Goal: Information Seeking & Learning: Learn about a topic

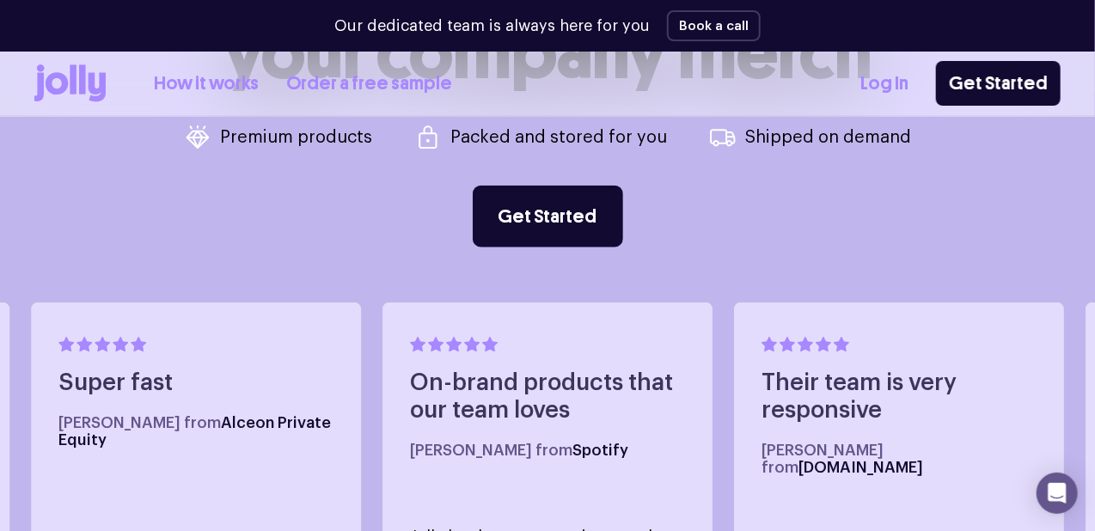
scroll to position [1085, 0]
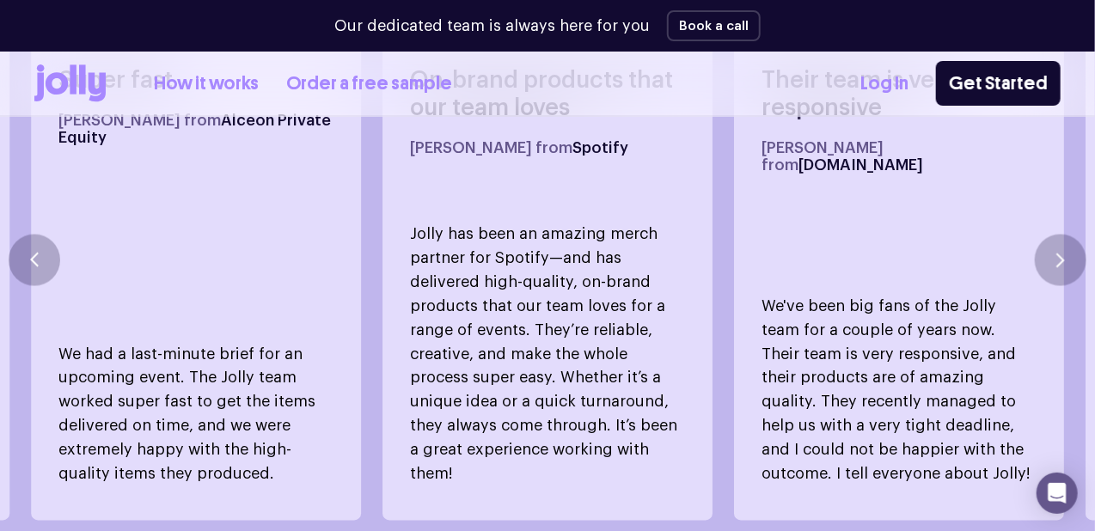
click at [489, 244] on p "Jolly has been an amazing merch partner for Spotify—and has delivered high-qual…" at bounding box center [547, 354] width 275 height 265
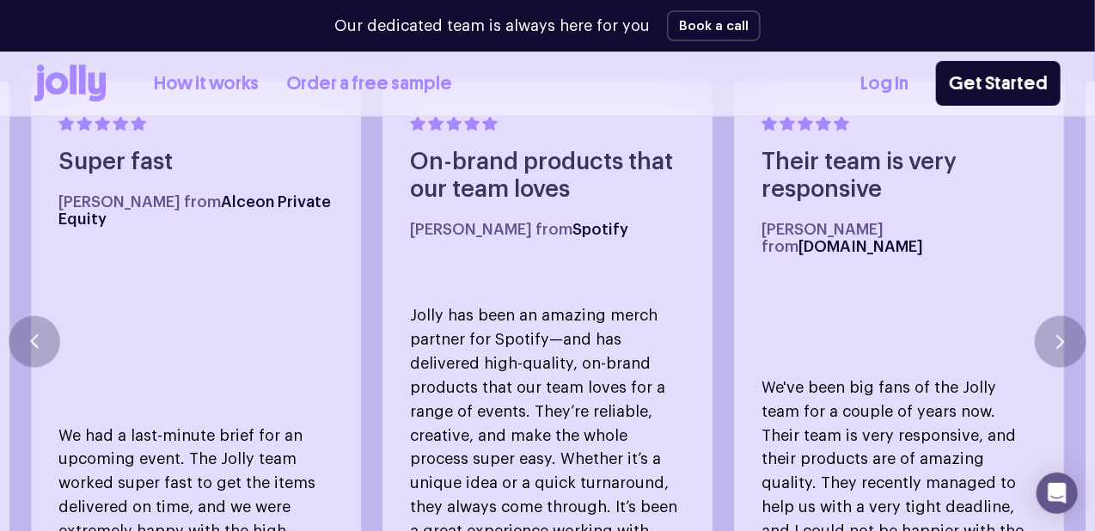
click at [523, 221] on h5 "Tyra N. from Spotify" at bounding box center [547, 229] width 275 height 17
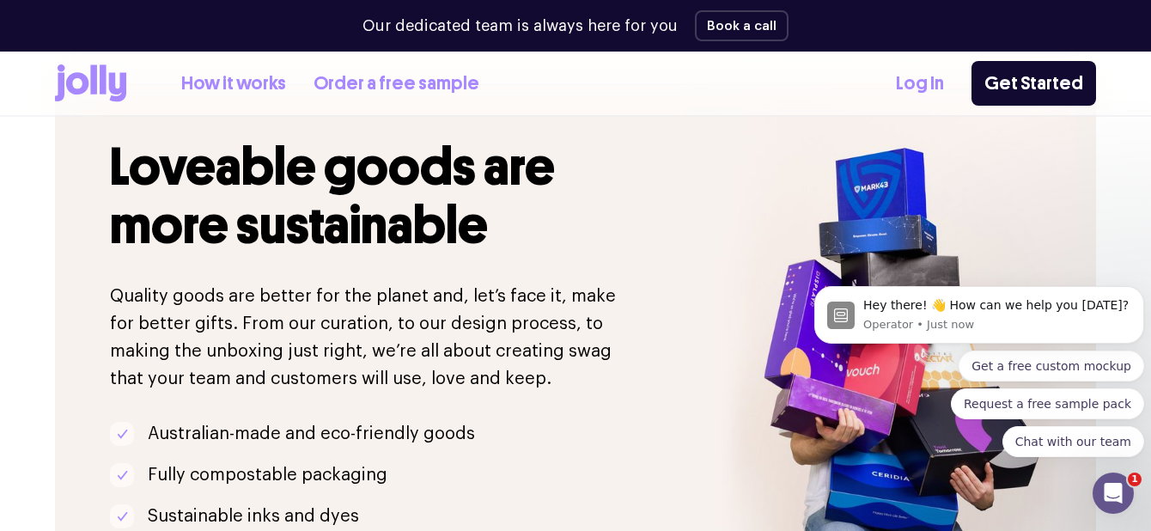
scroll to position [0, 0]
click at [1094, 488] on icon "Open Intercom Messenger" at bounding box center [1114, 494] width 28 height 28
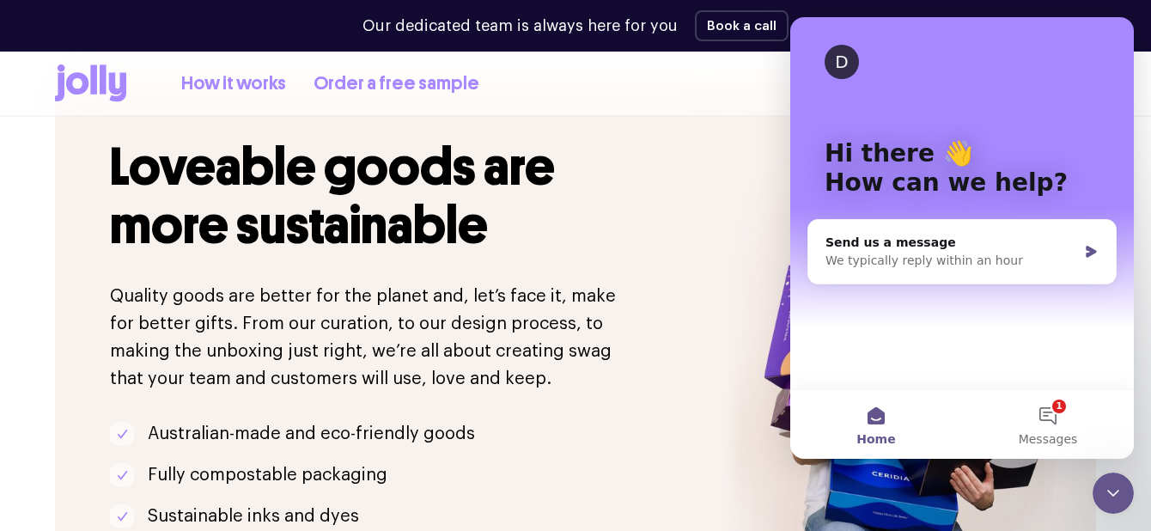
click at [1094, 488] on icon "Close Intercom Messenger" at bounding box center [1113, 493] width 21 height 21
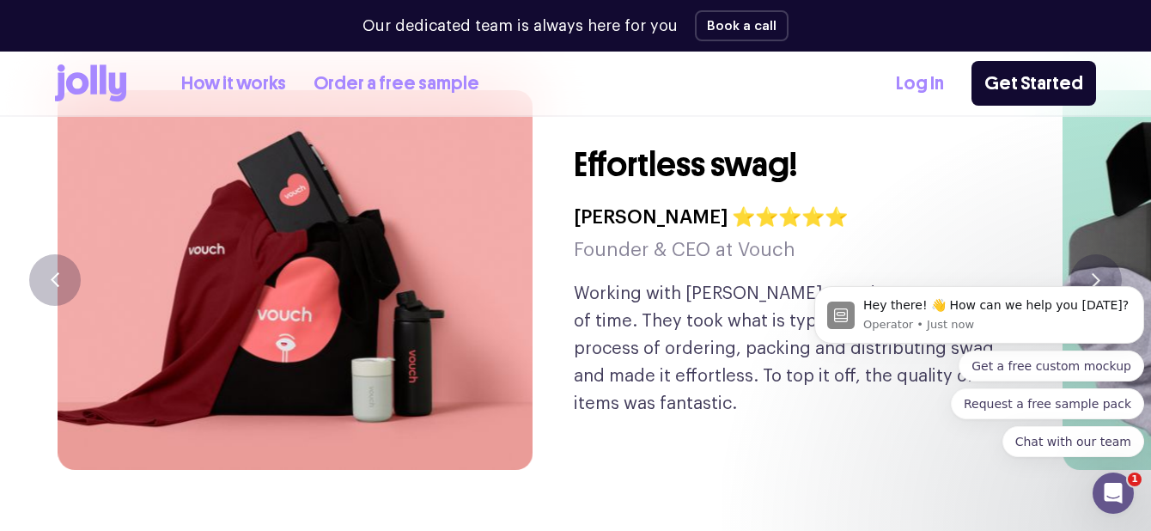
scroll to position [4140, 0]
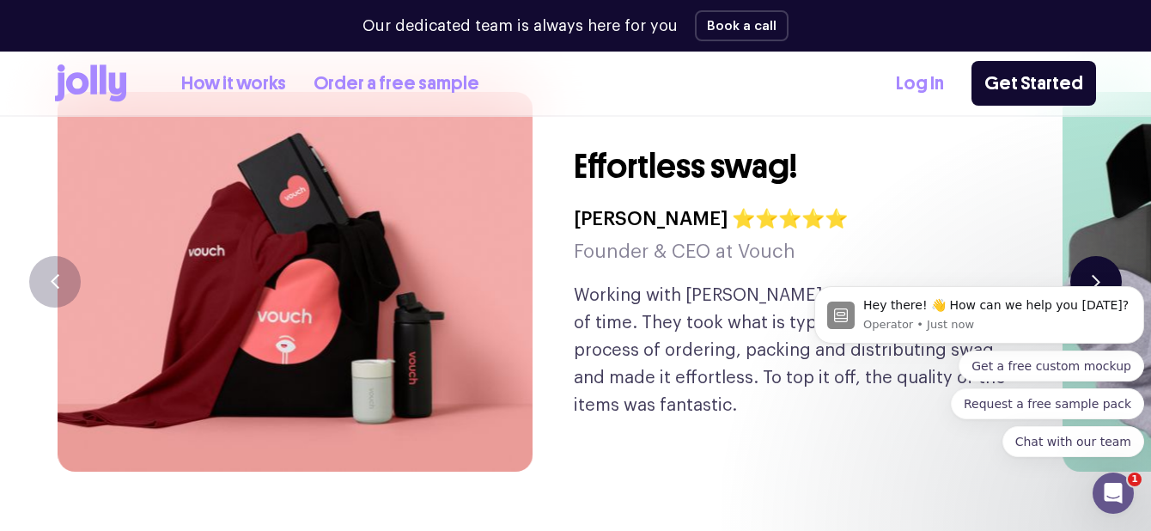
click at [1094, 256] on button "button" at bounding box center [1097, 282] width 52 height 52
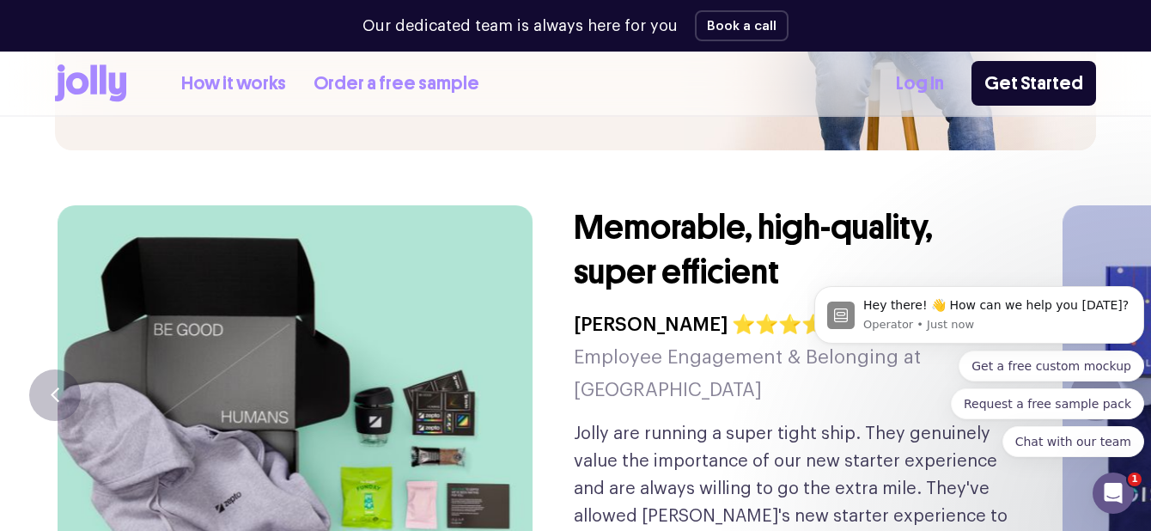
scroll to position [4029, 0]
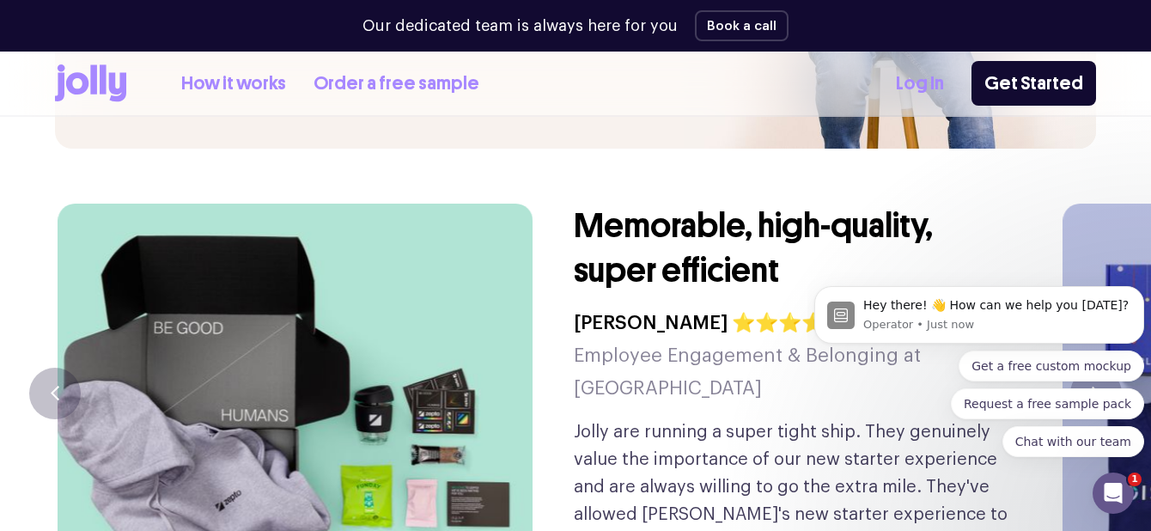
click at [1077, 306] on body "Hey there! 👋 How can we help you today? Operator • Just now Get a free custom m…" at bounding box center [980, 358] width 330 height 239
click at [46, 368] on button "button" at bounding box center [55, 394] width 52 height 52
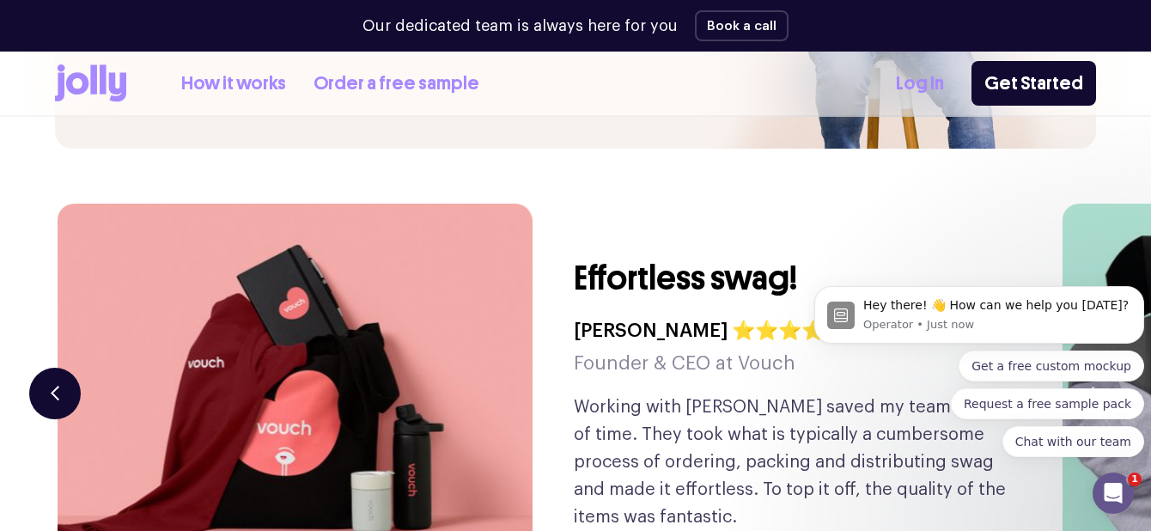
click at [46, 368] on button "button" at bounding box center [55, 394] width 52 height 52
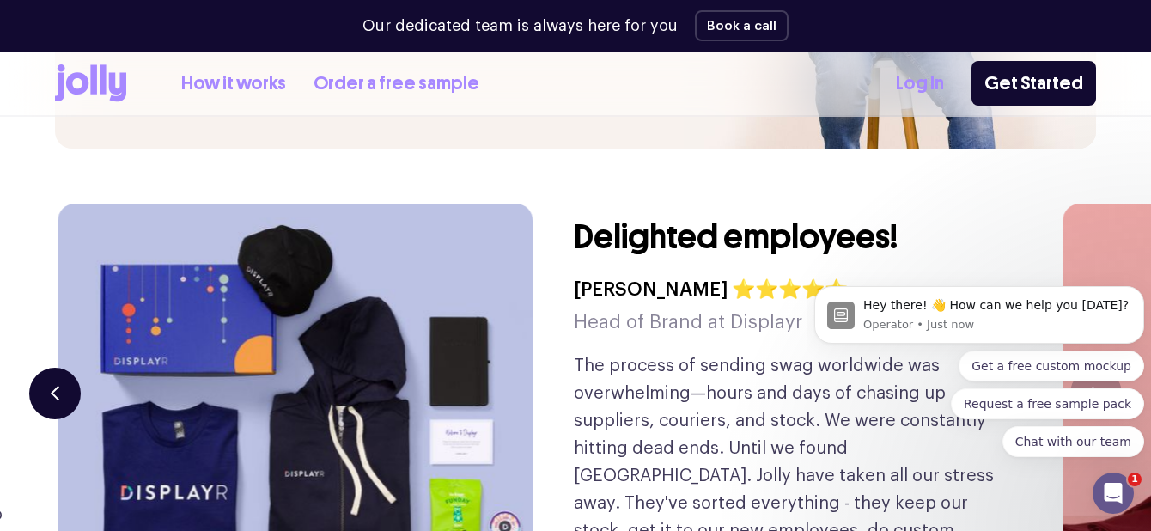
click at [46, 368] on button "button" at bounding box center [55, 394] width 52 height 52
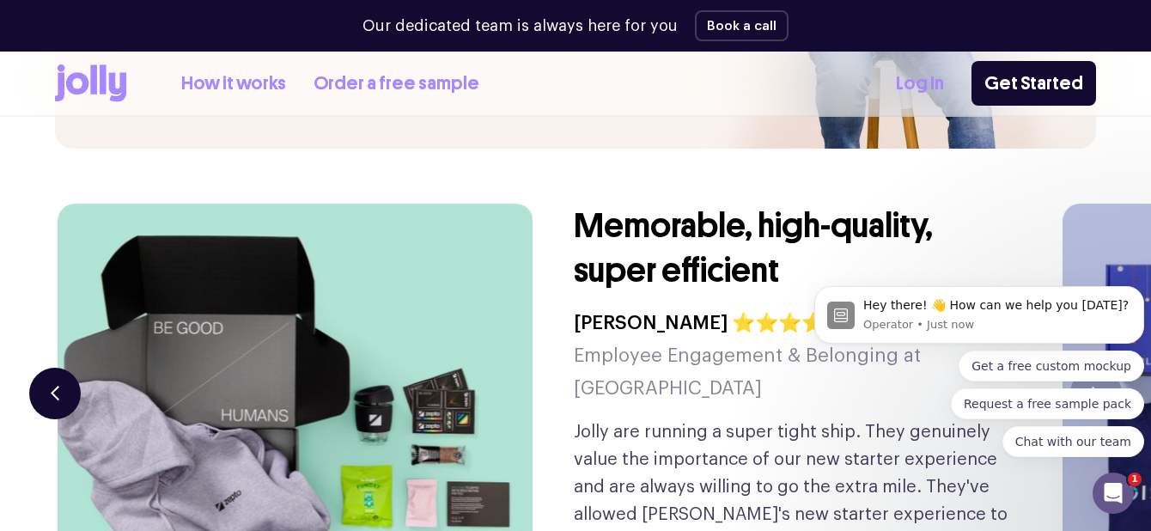
click at [46, 368] on button "button" at bounding box center [55, 394] width 52 height 52
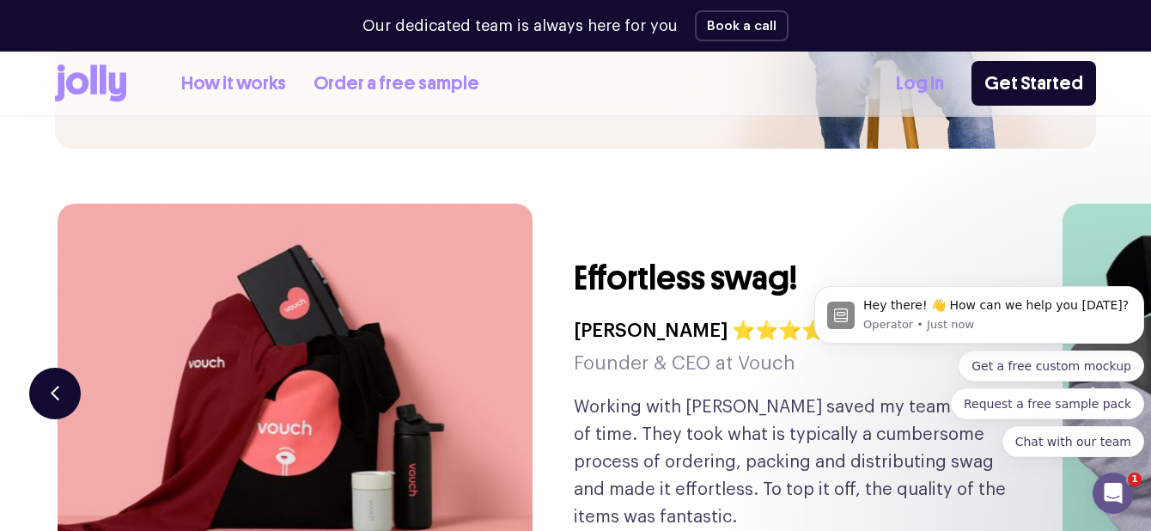
click at [46, 368] on button "button" at bounding box center [55, 394] width 52 height 52
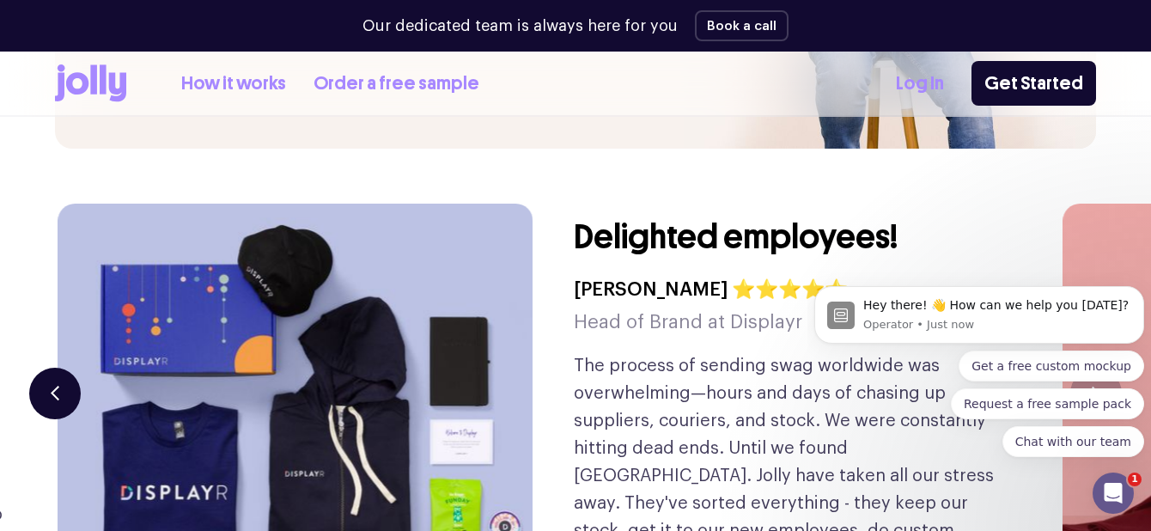
click at [46, 368] on button "button" at bounding box center [55, 394] width 52 height 52
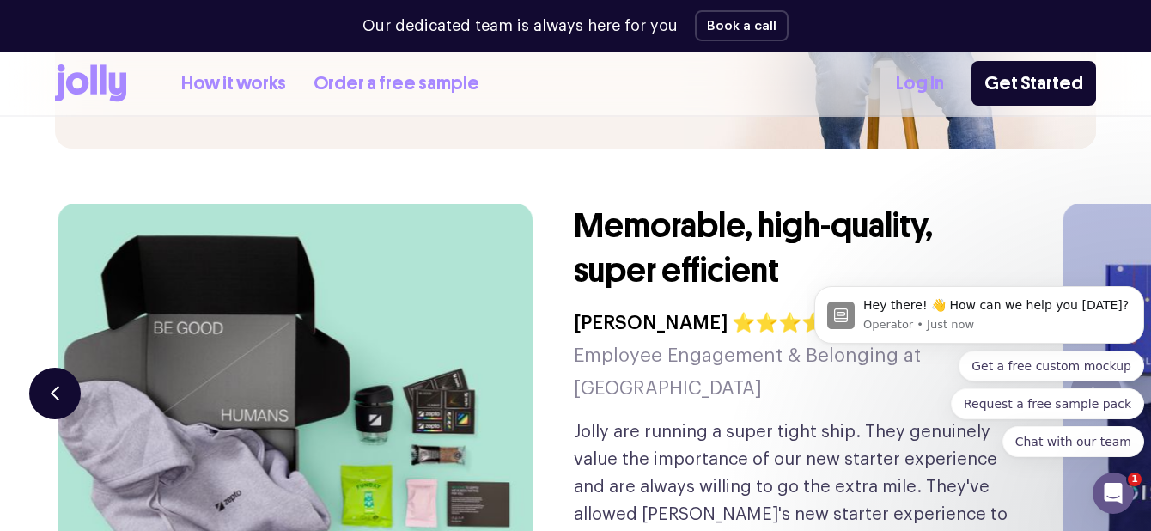
click at [46, 368] on button "button" at bounding box center [55, 394] width 52 height 52
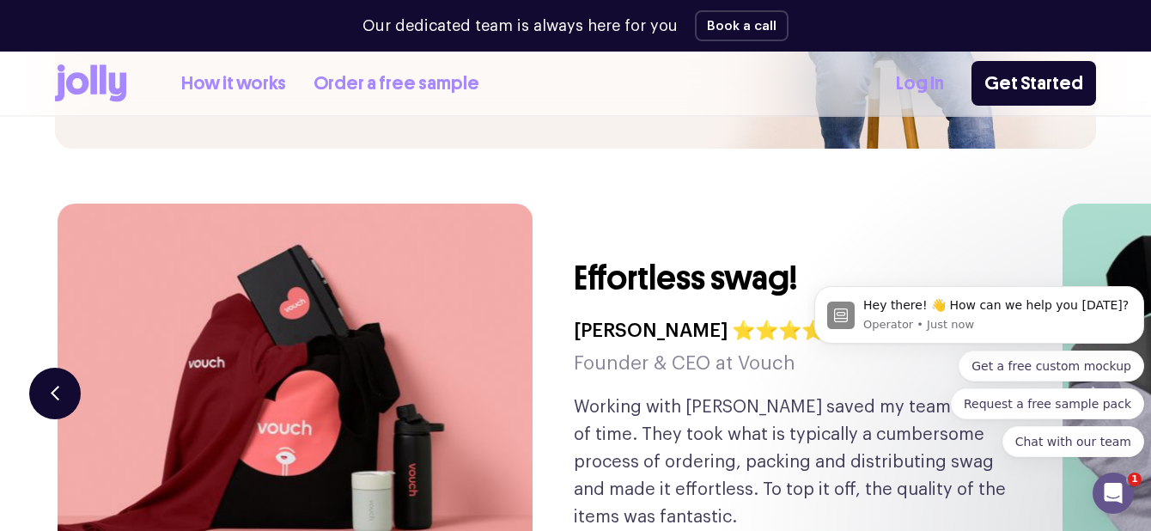
click at [46, 368] on button "button" at bounding box center [55, 394] width 52 height 52
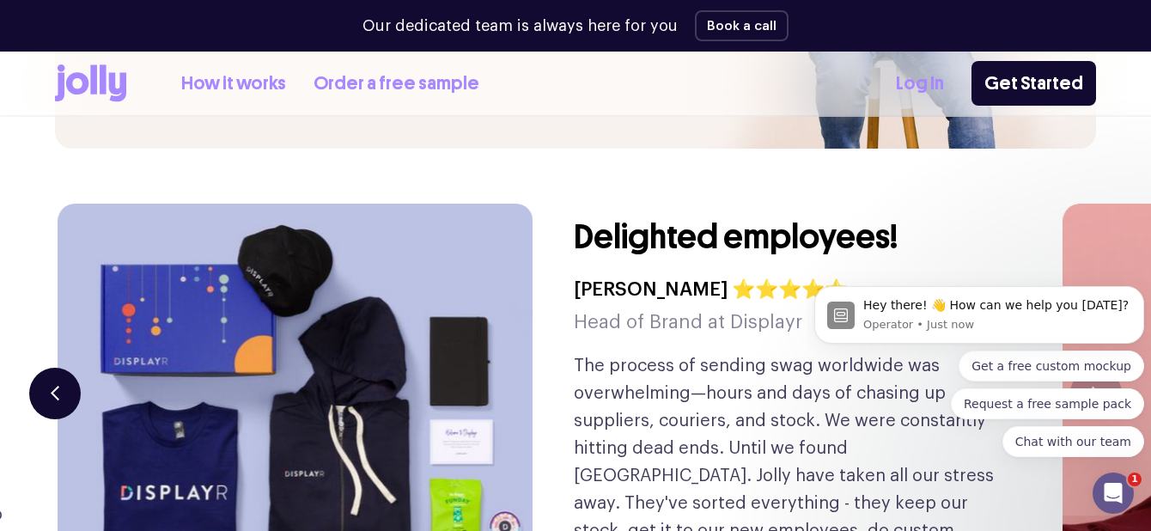
click at [46, 368] on button "button" at bounding box center [55, 394] width 52 height 52
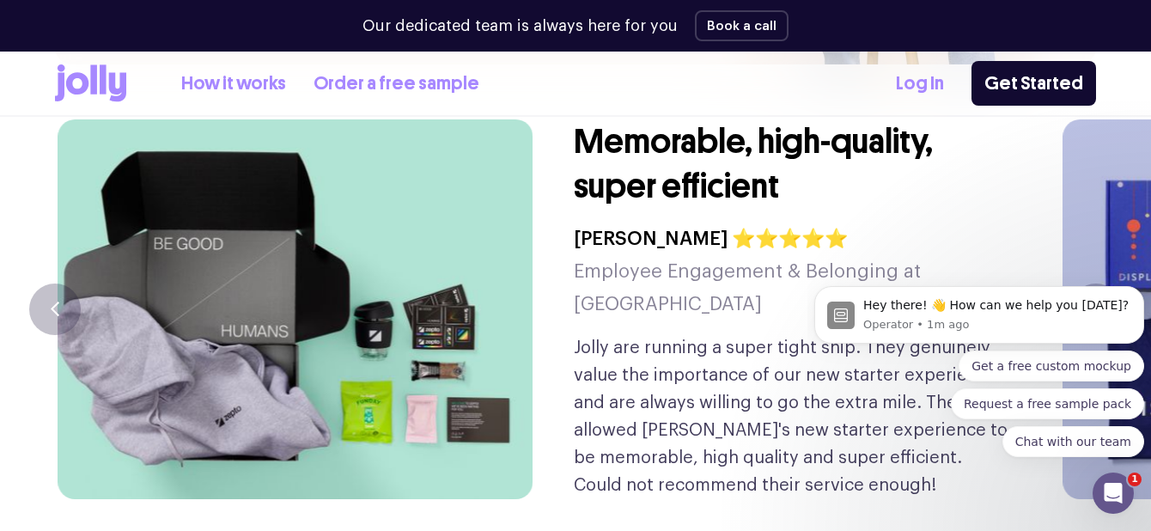
scroll to position [4140, 0]
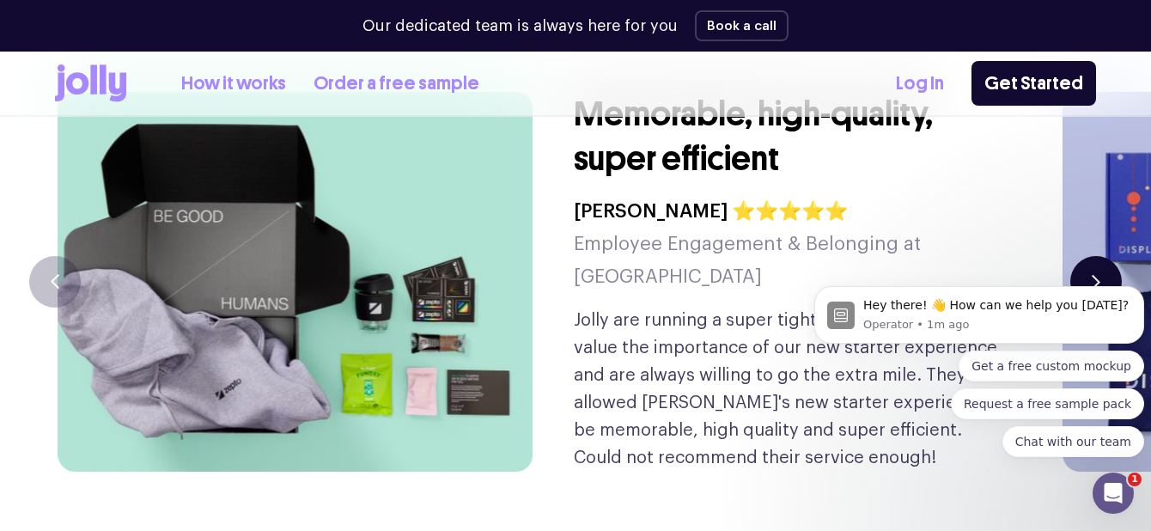
click at [1076, 256] on button "button" at bounding box center [1097, 282] width 52 height 52
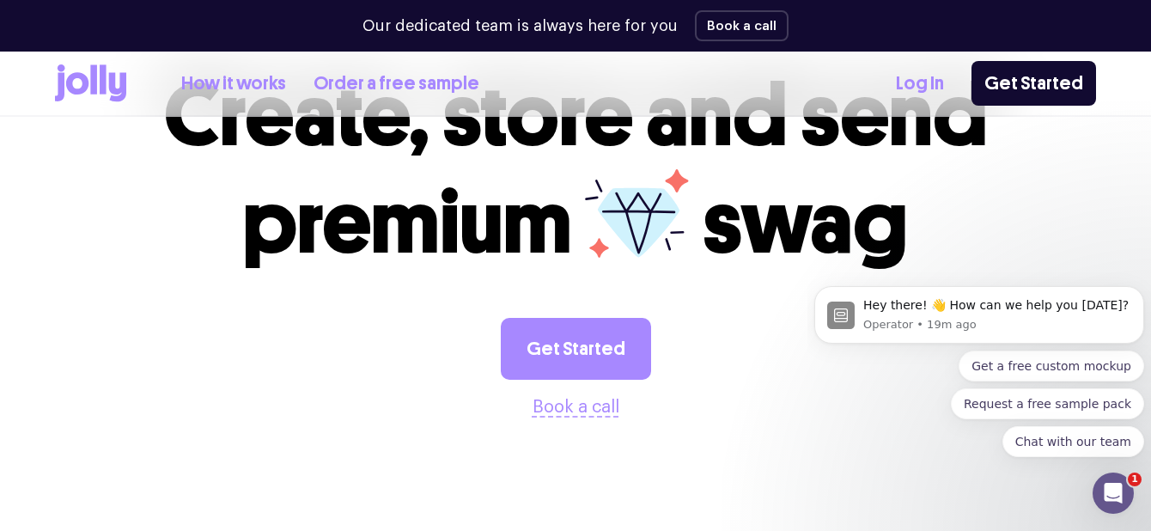
scroll to position [4890, 0]
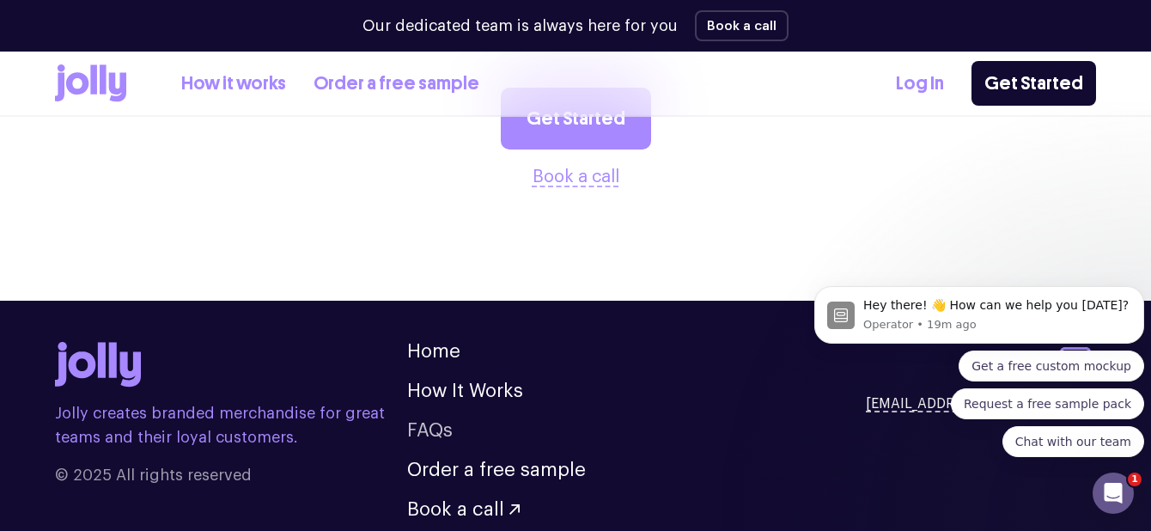
click at [434, 421] on link "FAQs" at bounding box center [430, 430] width 46 height 19
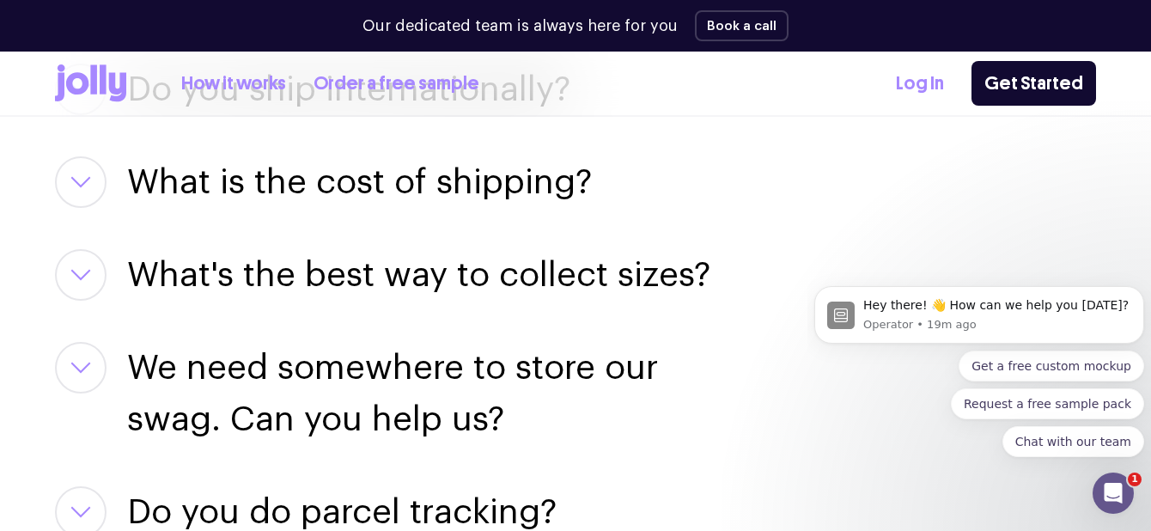
scroll to position [2718, 0]
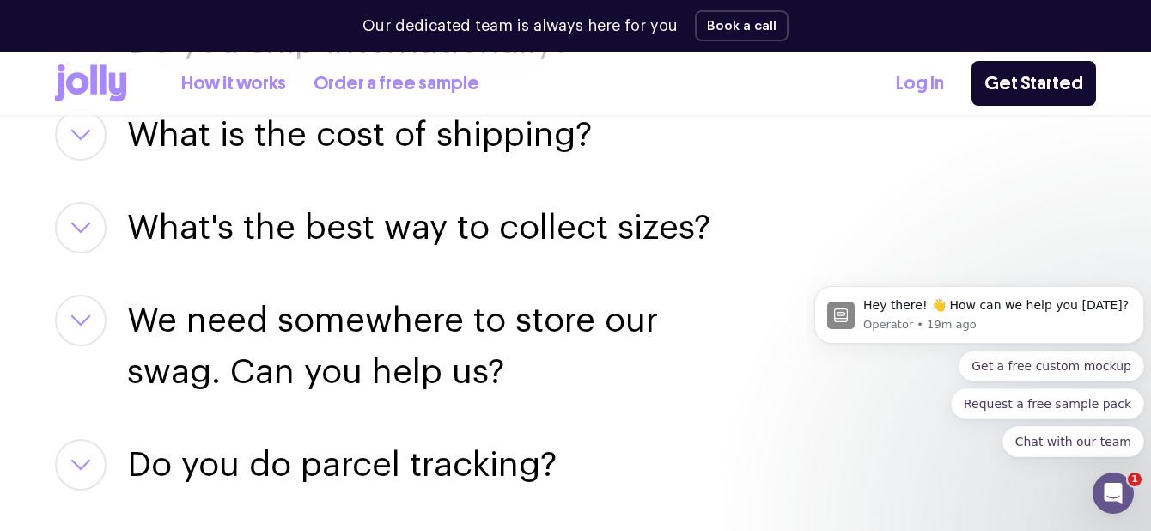
click at [85, 321] on icon "button" at bounding box center [80, 320] width 17 height 9
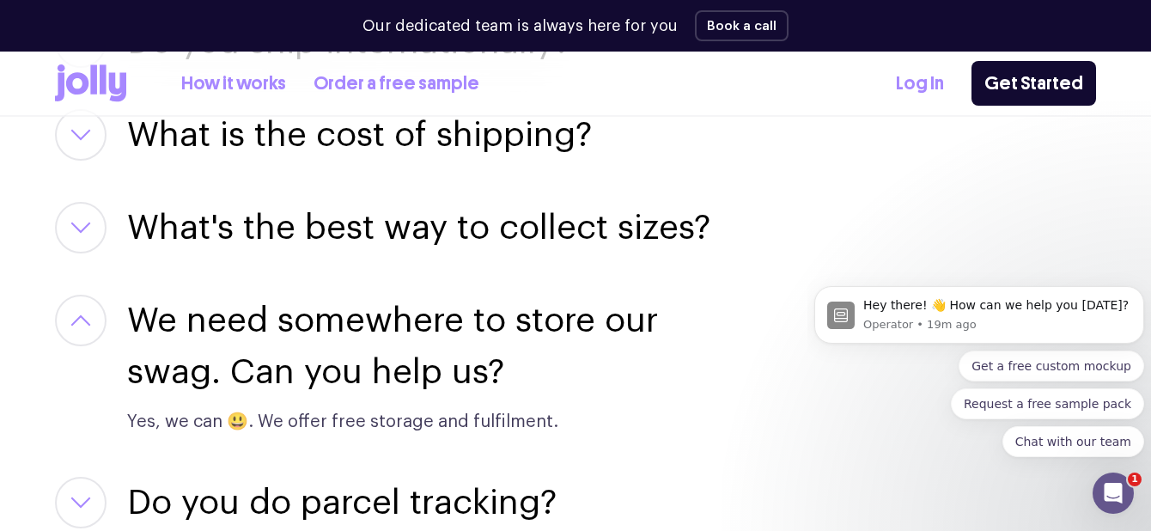
click at [86, 321] on icon "button" at bounding box center [80, 320] width 17 height 9
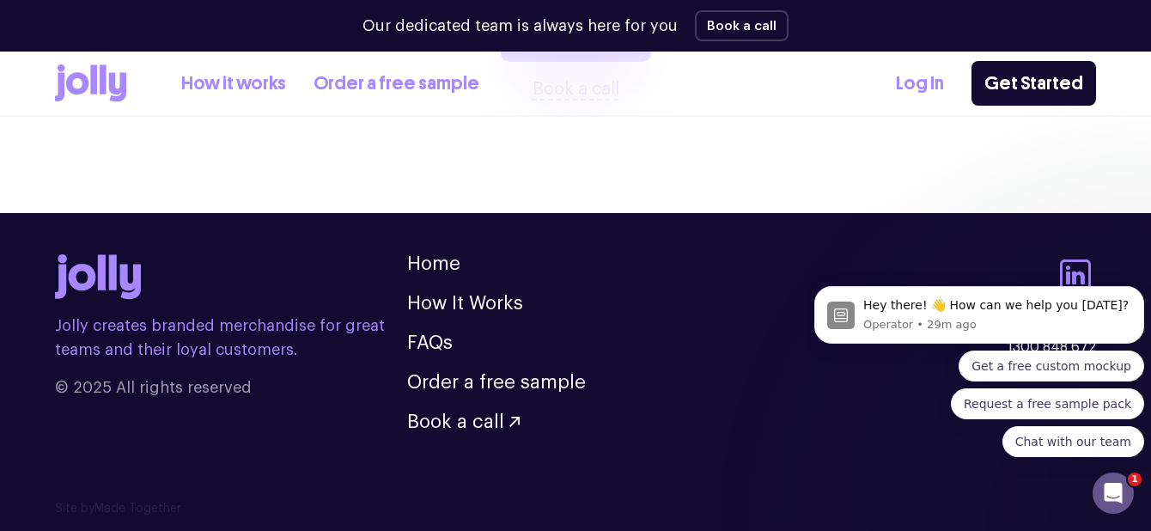
scroll to position [3668, 0]
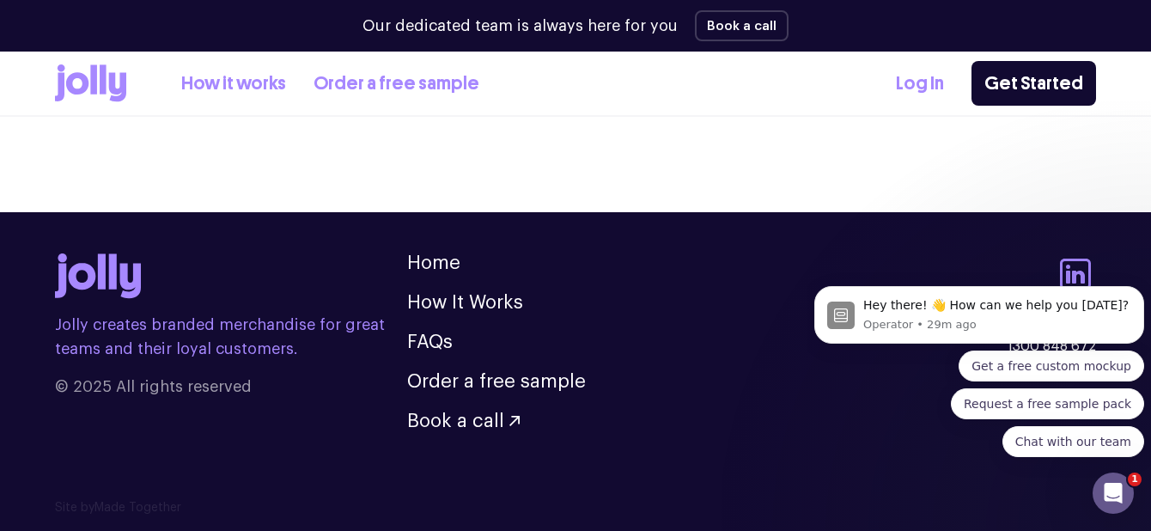
scroll to position [4890, 0]
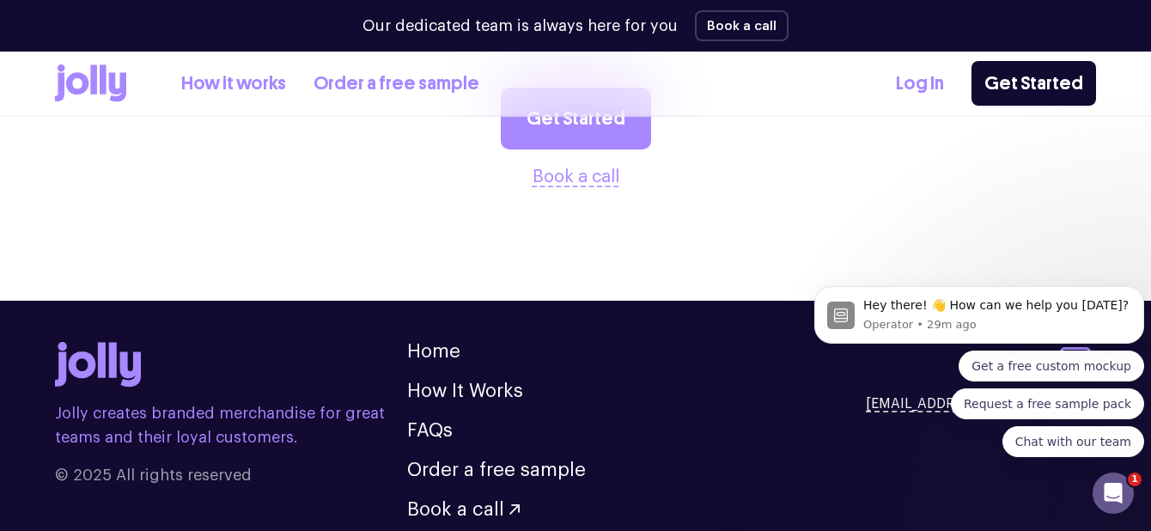
click at [102, 92] on icon at bounding box center [103, 78] width 7 height 29
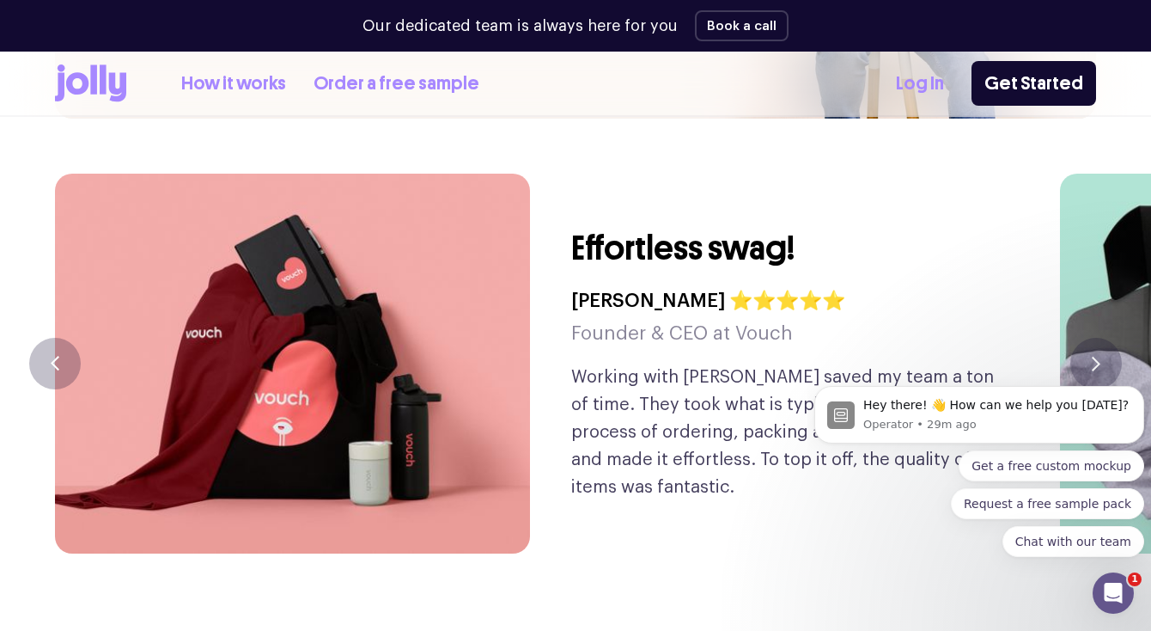
scroll to position [4071, 0]
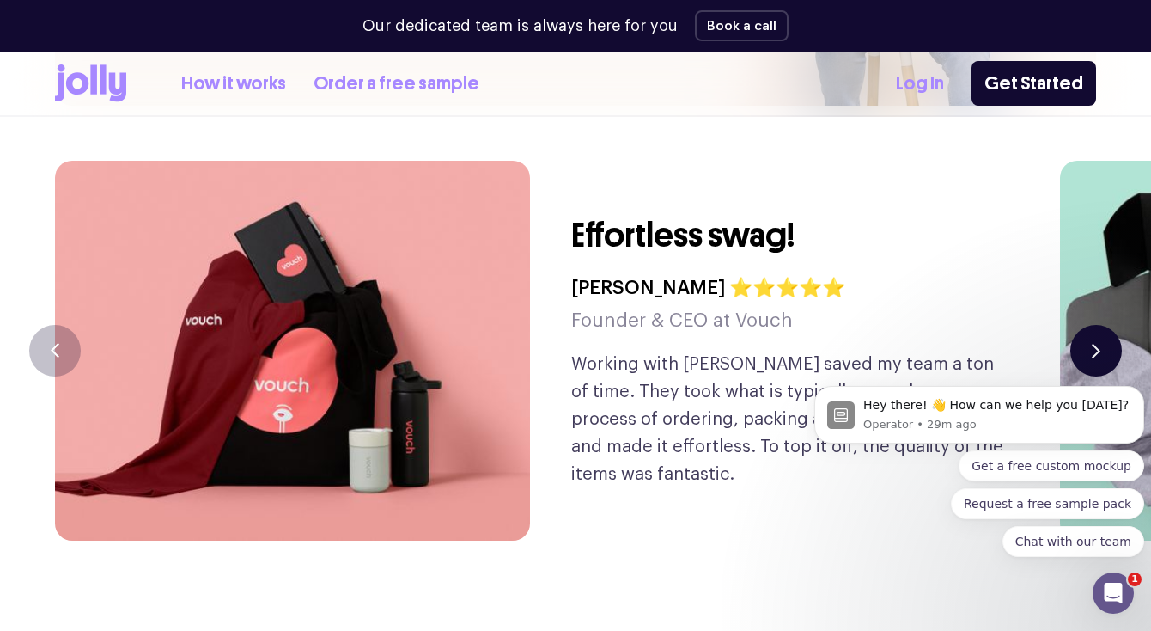
click at [1094, 343] on icon "button" at bounding box center [1096, 350] width 9 height 15
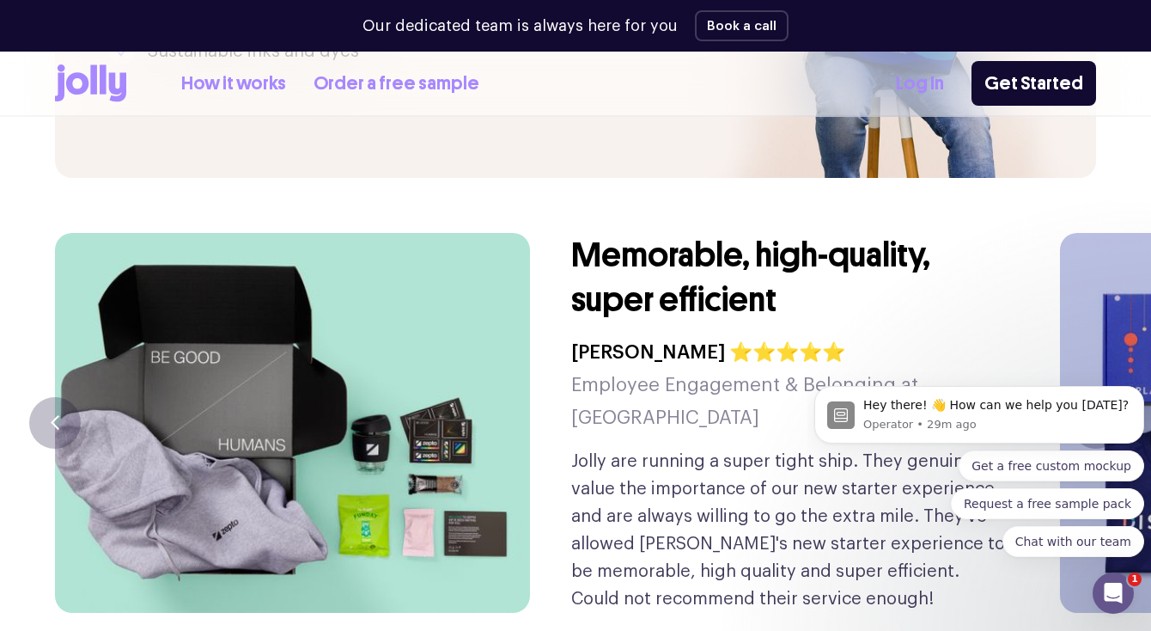
scroll to position [3998, 0]
click html "Hey there! 👋 How can we help you today? Operator • 29m ago Get a free custom mo…"
click at [1079, 345] on body "Hey there! 👋 How can we help you today? Operator • 30m ago Get a free custom mo…" at bounding box center [980, 458] width 330 height 239
click at [1077, 351] on body "Hey there! 👋 How can we help you today? Operator • 30m ago Get a free custom mo…" at bounding box center [980, 458] width 330 height 239
click at [1088, 346] on body "Hey there! 👋 How can we help you today? Operator • 30m ago Get a free custom mo…" at bounding box center [980, 458] width 330 height 239
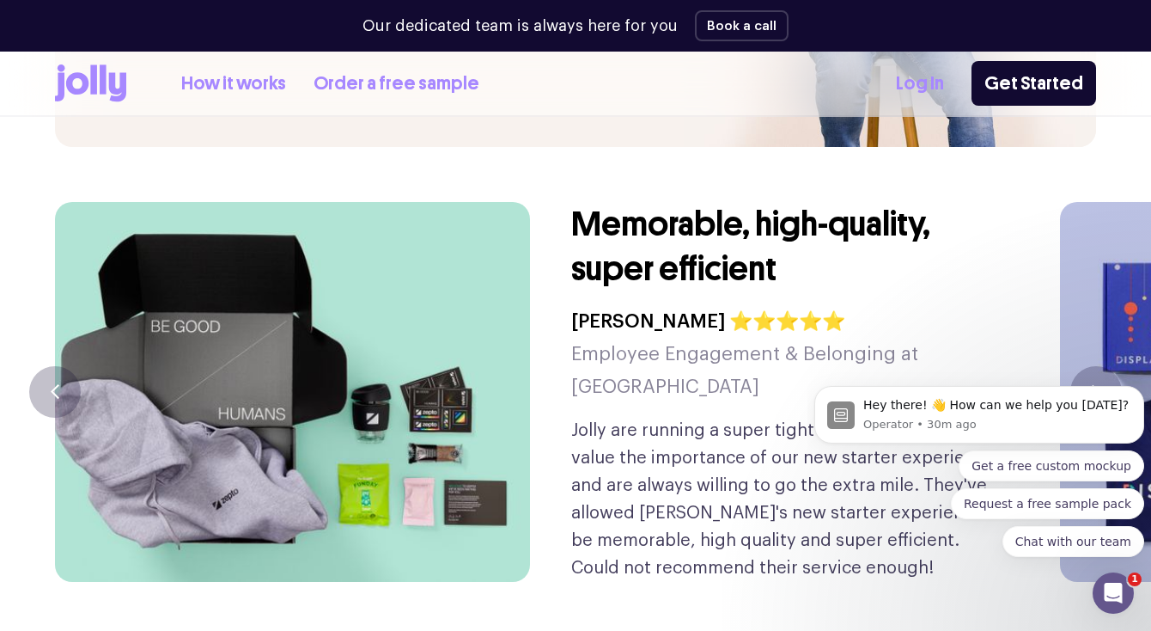
scroll to position [4057, 0]
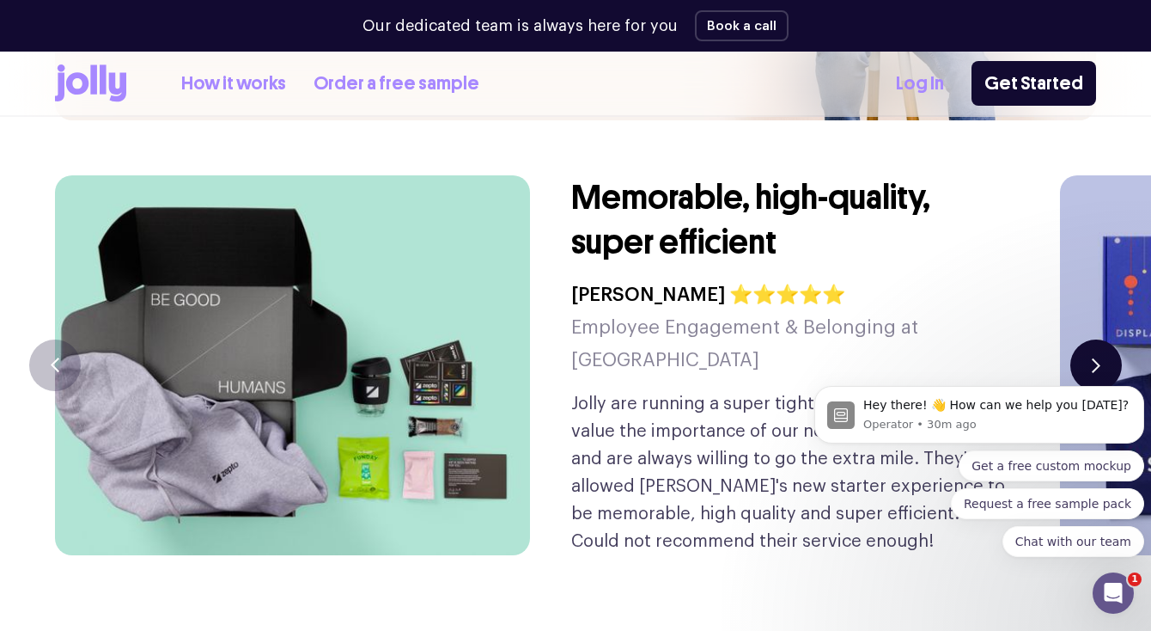
click at [1094, 339] on button "button" at bounding box center [1097, 365] width 52 height 52
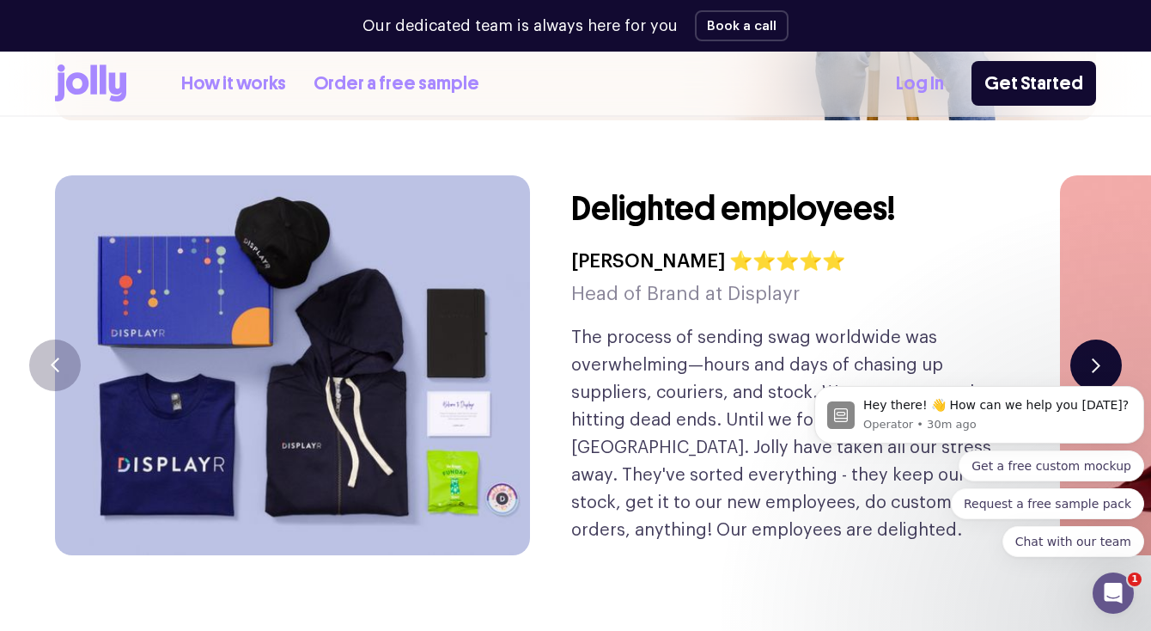
click at [1094, 339] on button "button" at bounding box center [1097, 365] width 52 height 52
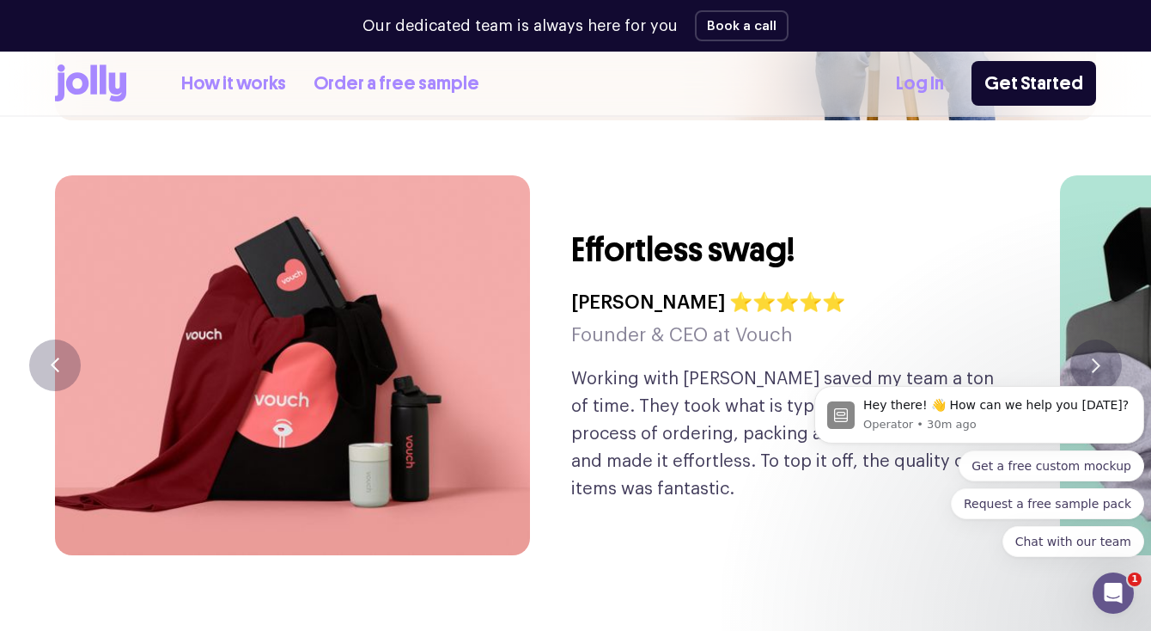
click at [766, 319] on h5 "Founder & CEO at Vouch" at bounding box center [708, 335] width 274 height 33
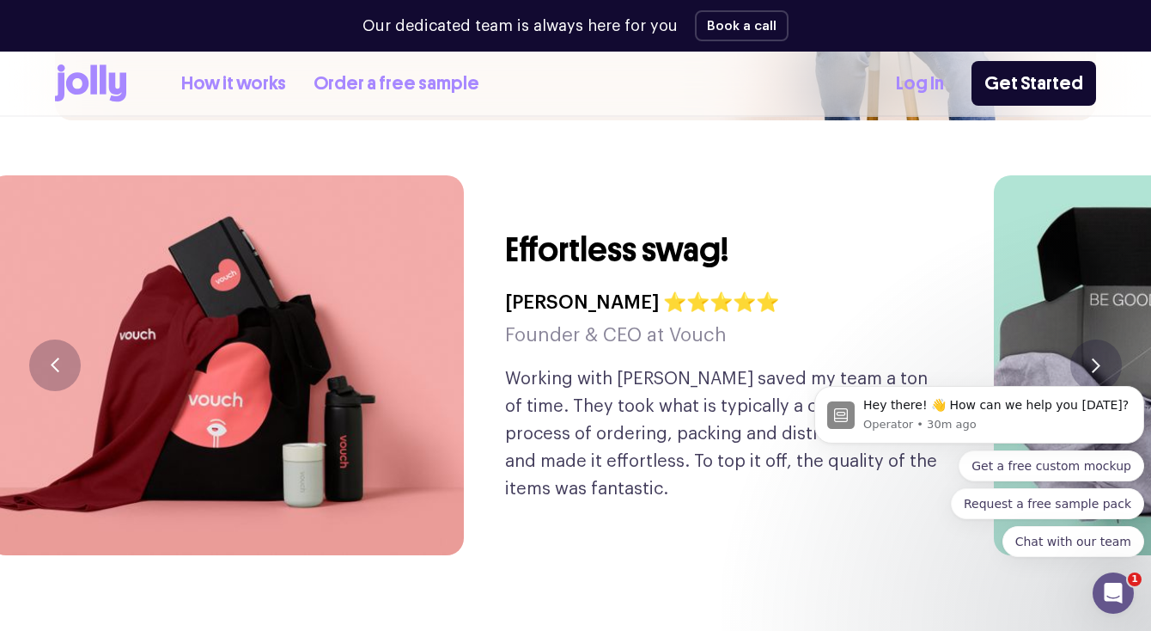
drag, startPoint x: 820, startPoint y: 257, endPoint x: 737, endPoint y: 257, distance: 82.5
click at [737, 319] on h5 "Founder & CEO at Vouch" at bounding box center [642, 335] width 274 height 33
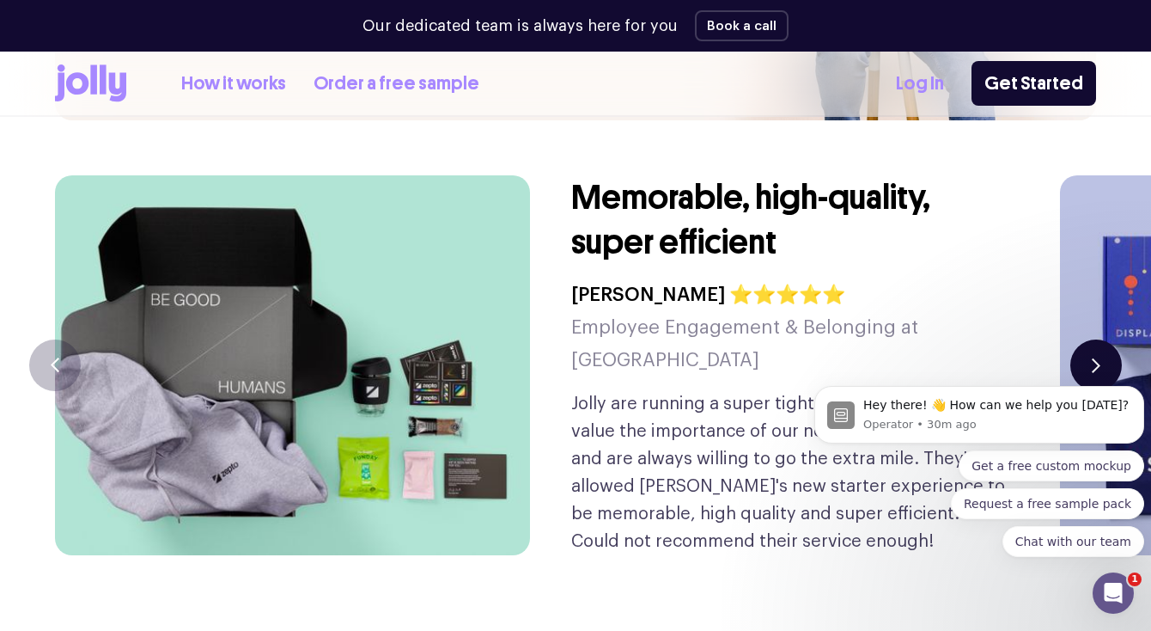
click at [1094, 339] on button "button" at bounding box center [1097, 365] width 52 height 52
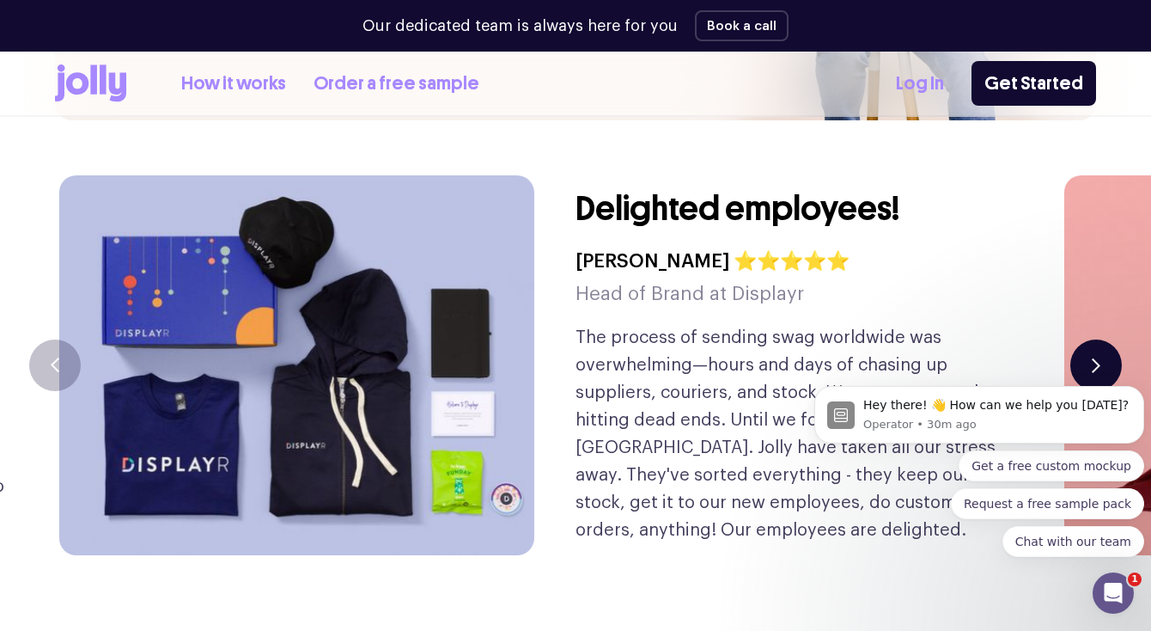
click at [1094, 339] on button "button" at bounding box center [1097, 365] width 52 height 52
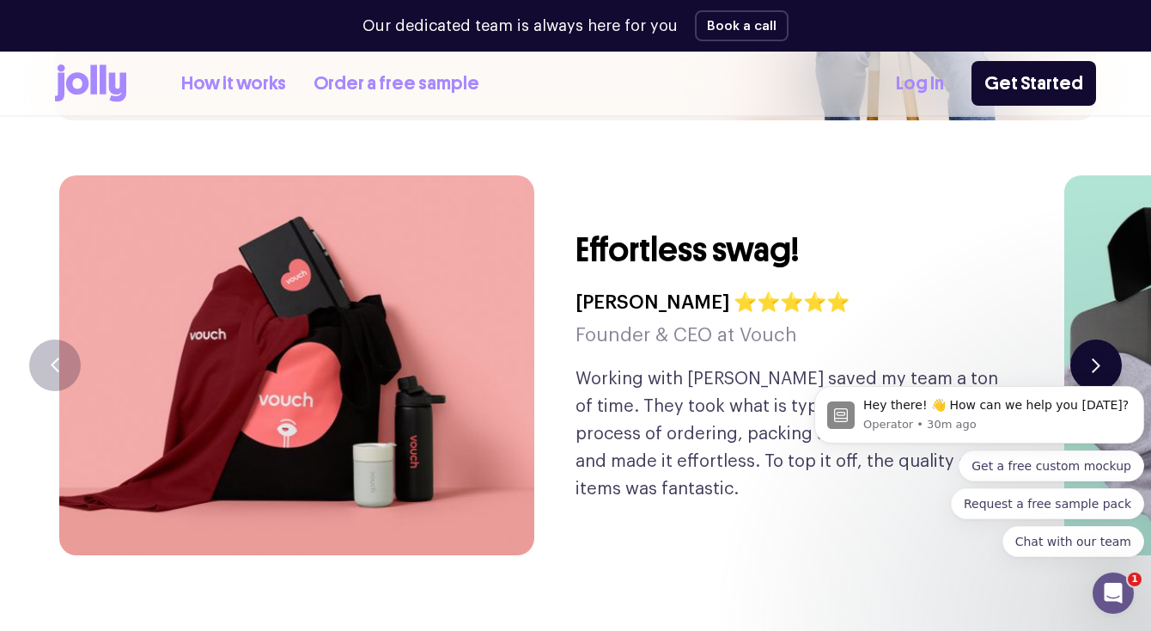
click at [1094, 339] on button "button" at bounding box center [1097, 365] width 52 height 52
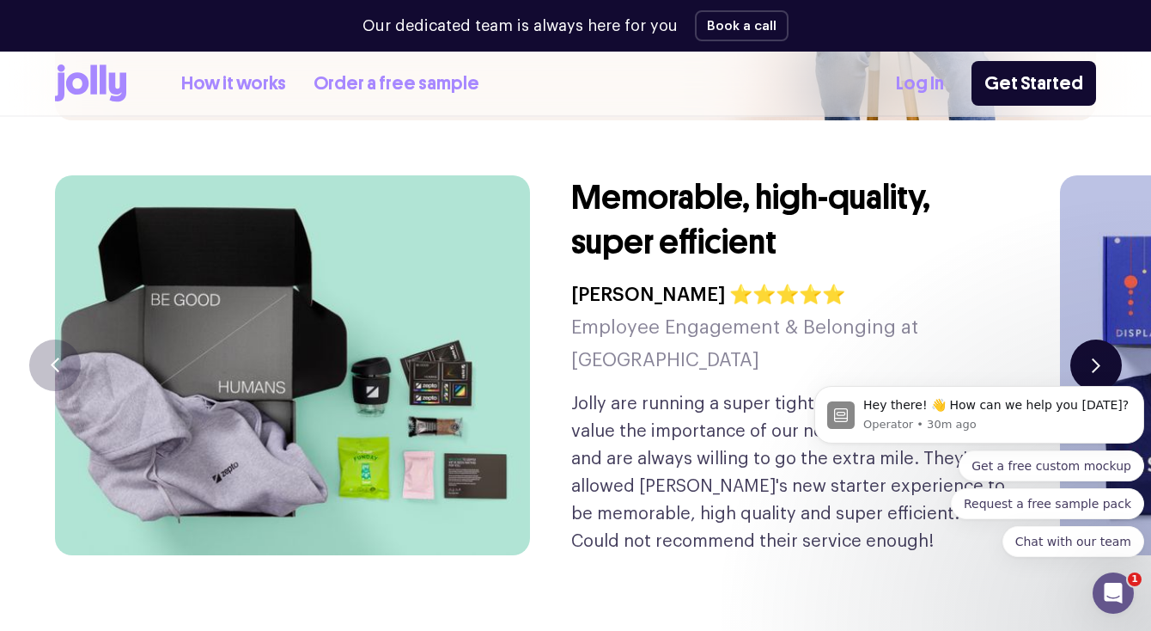
click at [1094, 359] on icon "button" at bounding box center [1096, 365] width 6 height 12
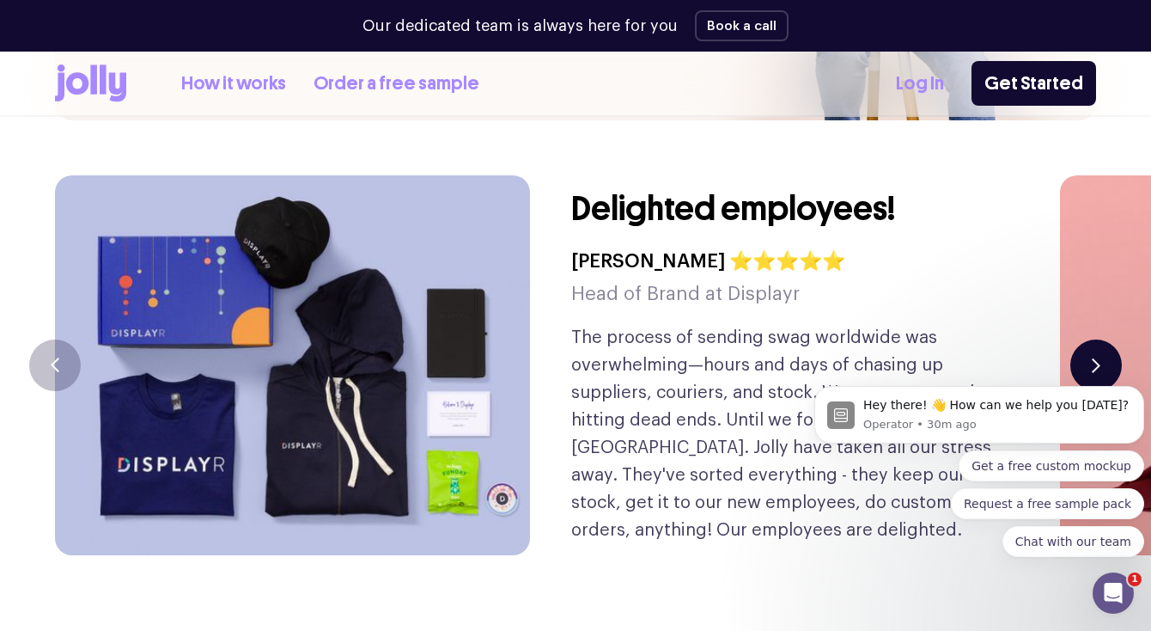
click at [1094, 359] on icon "button" at bounding box center [1096, 365] width 6 height 12
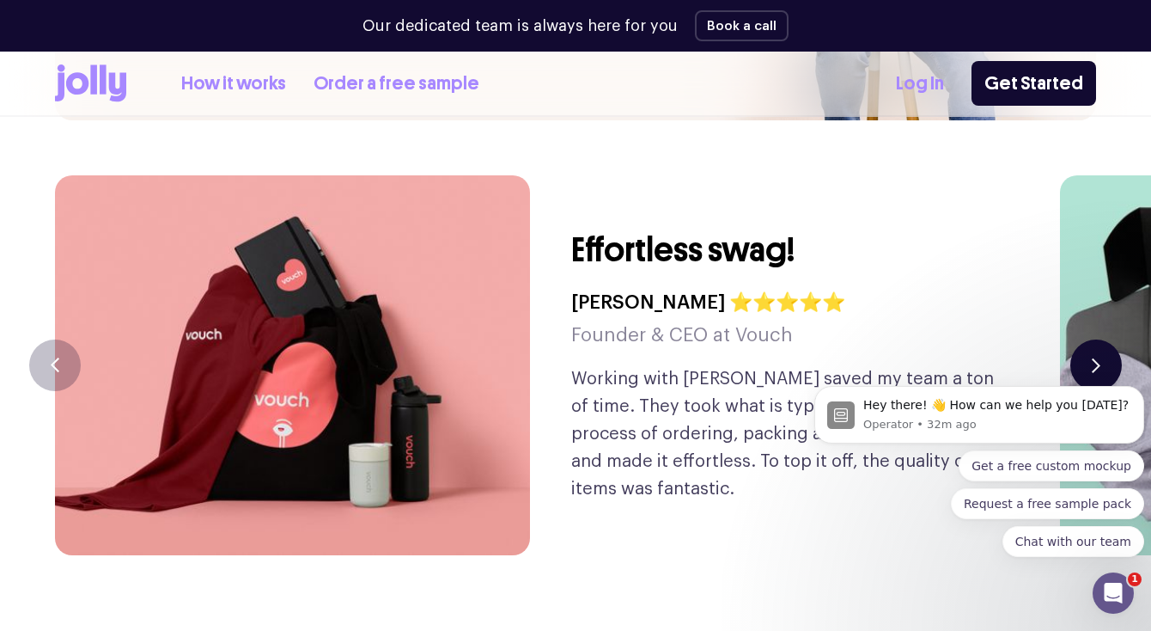
click at [1078, 339] on button "button" at bounding box center [1097, 365] width 52 height 52
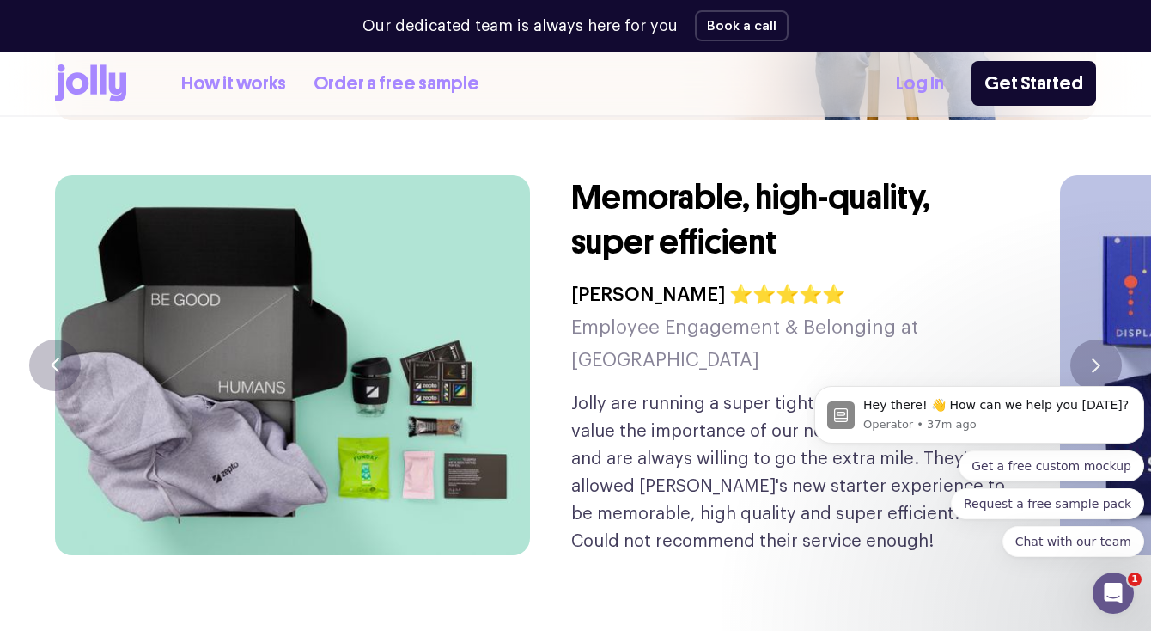
click at [1094, 339] on button "button" at bounding box center [1097, 365] width 52 height 52
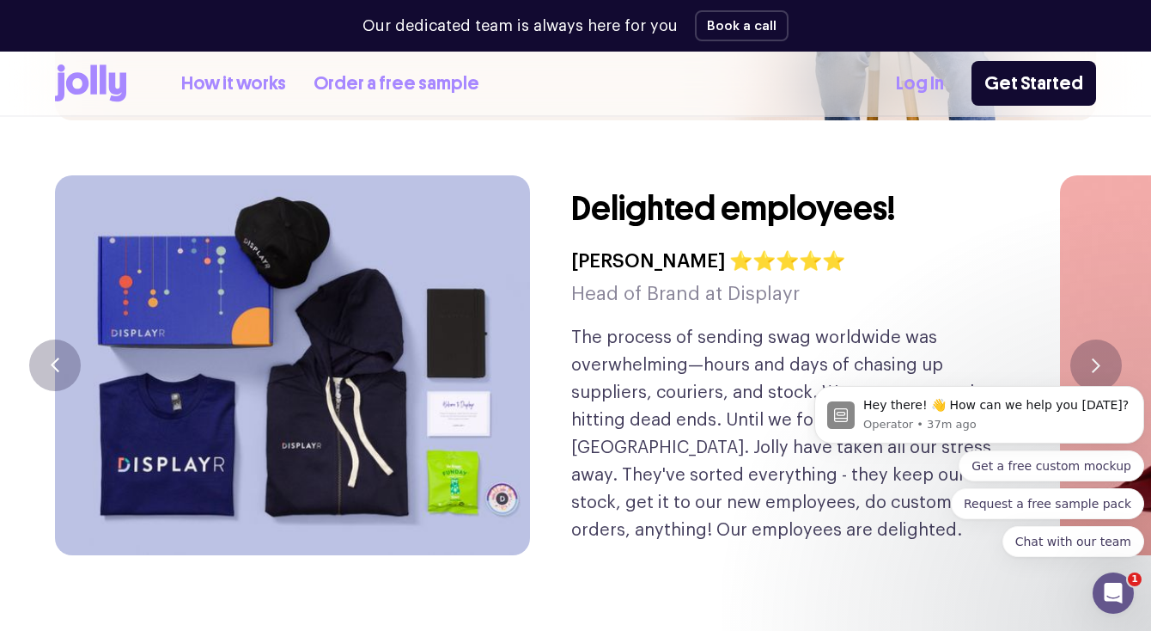
click at [774, 278] on h5 "Head of Brand at Displayr" at bounding box center [708, 294] width 274 height 33
click at [1091, 339] on button "button" at bounding box center [1097, 365] width 52 height 52
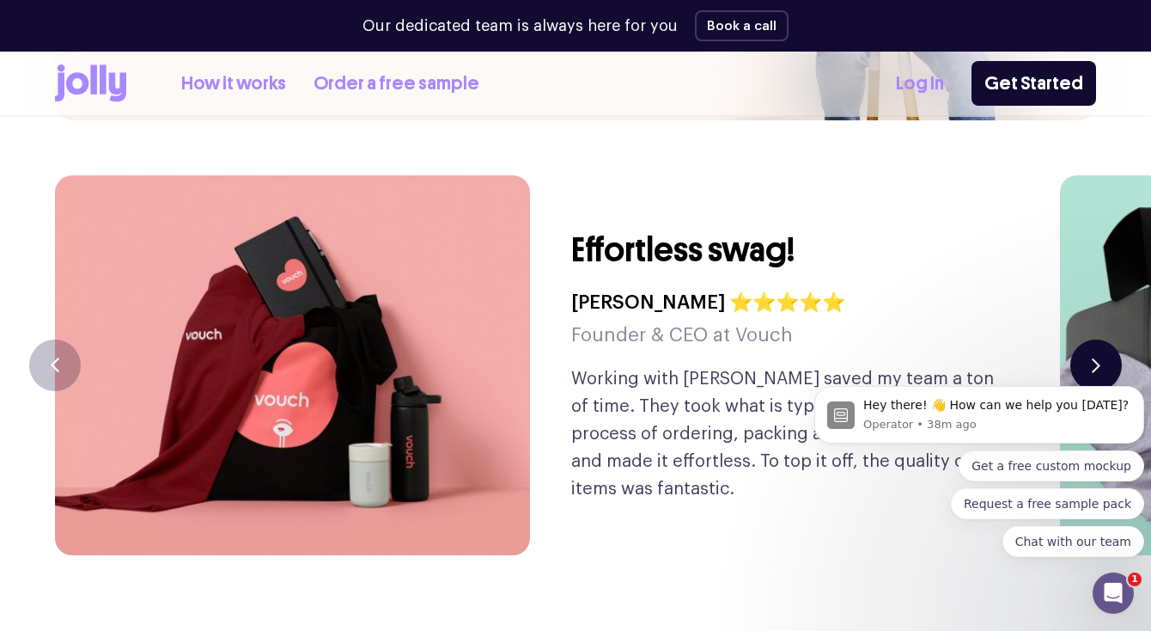
click at [1091, 339] on button "button" at bounding box center [1097, 365] width 52 height 52
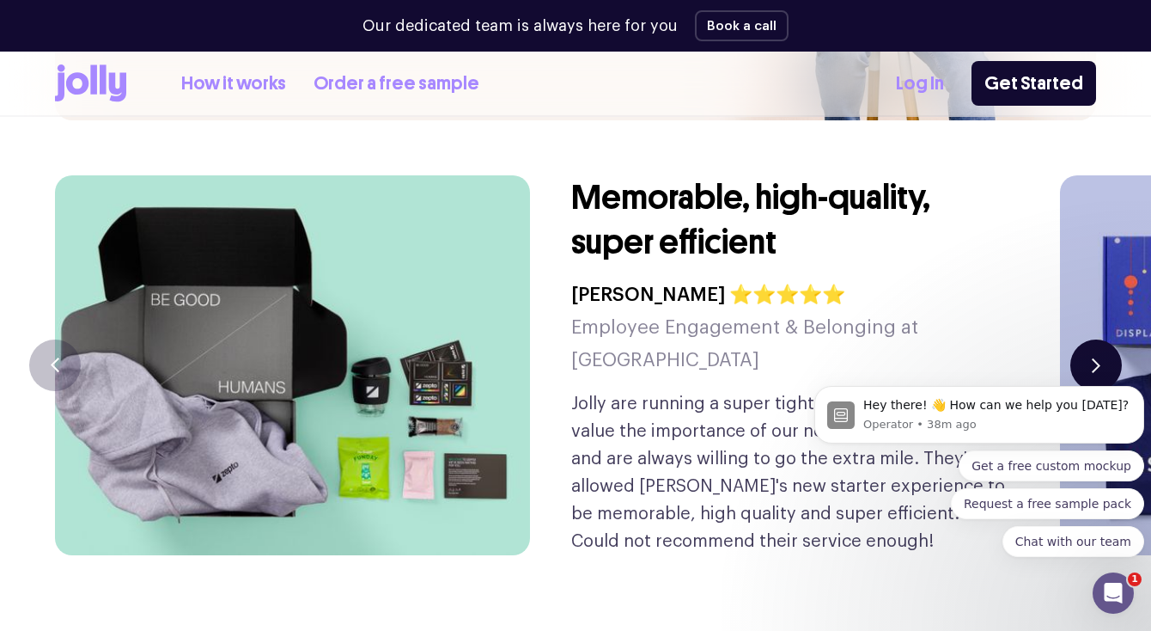
click at [1091, 339] on button "button" at bounding box center [1097, 365] width 52 height 52
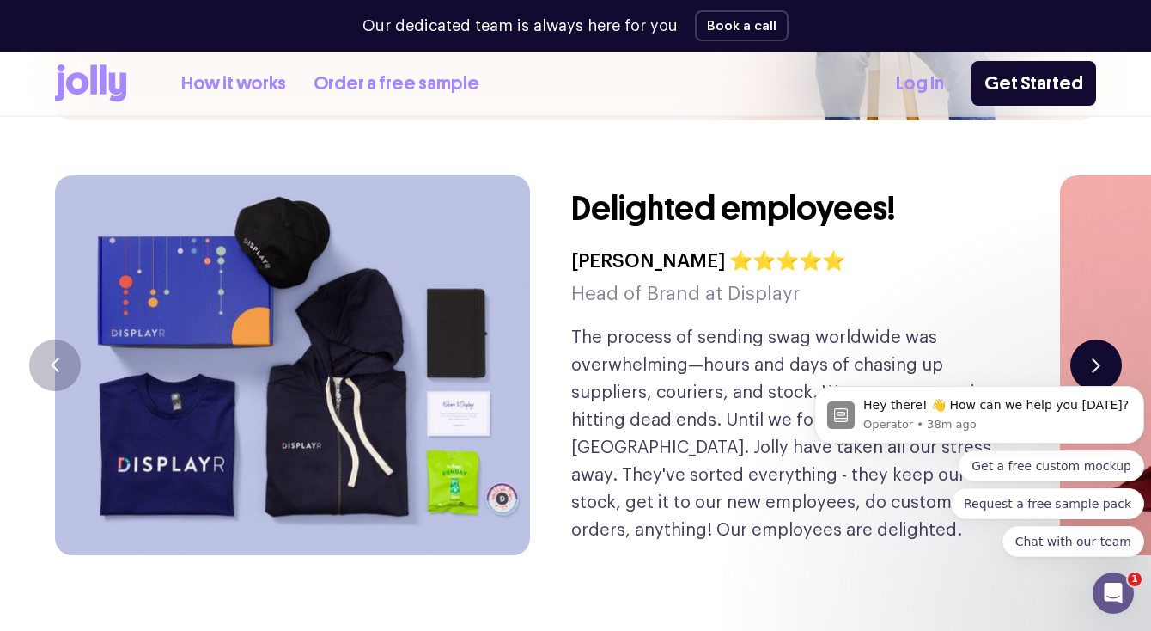
click at [1091, 339] on button "button" at bounding box center [1097, 365] width 52 height 52
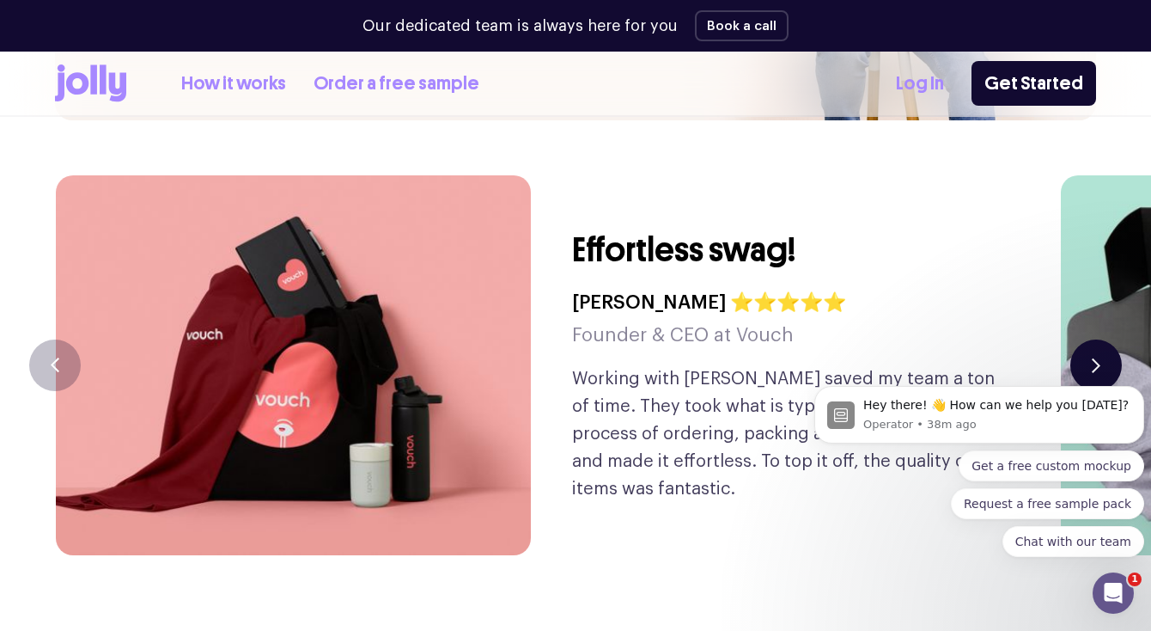
click at [1091, 339] on button "button" at bounding box center [1097, 365] width 52 height 52
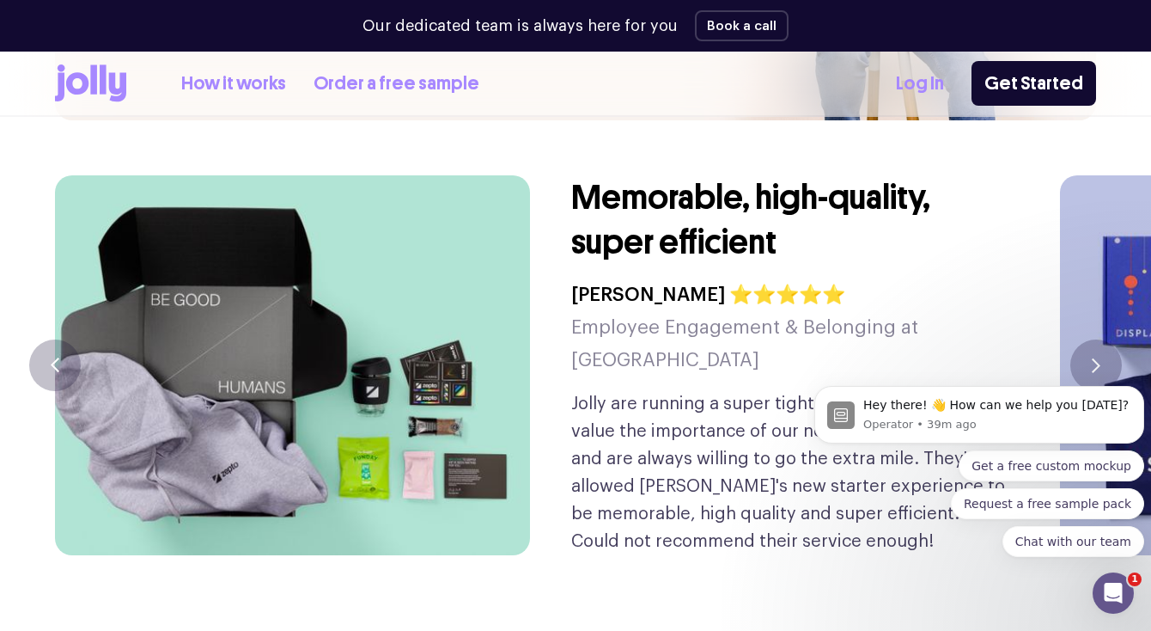
click at [102, 90] on icon at bounding box center [103, 78] width 7 height 29
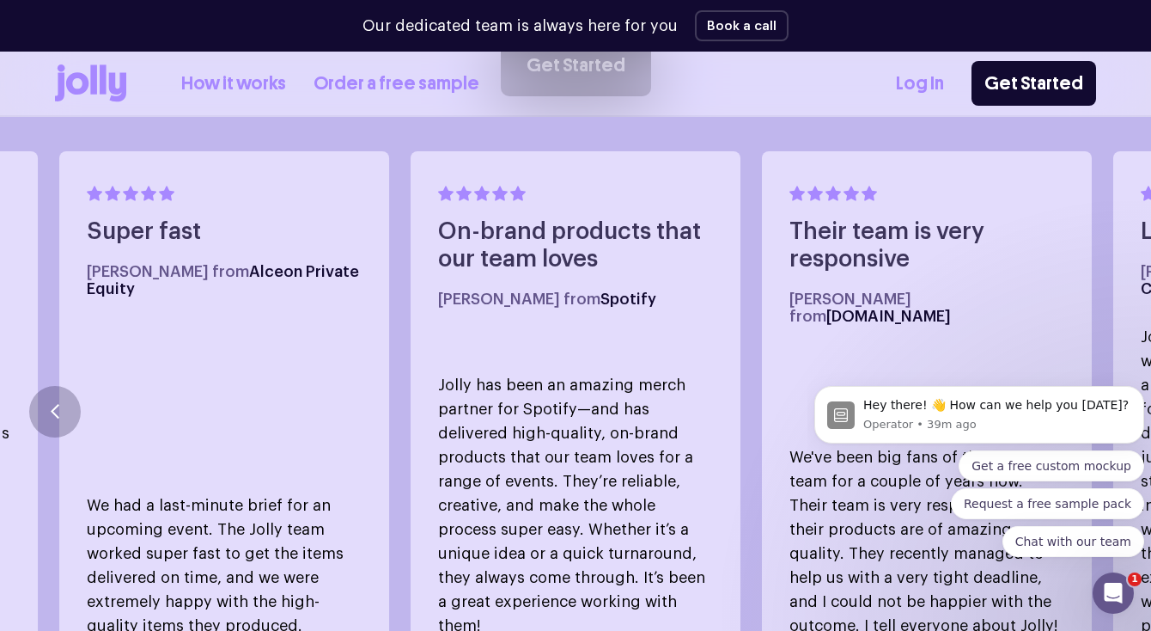
scroll to position [972, 0]
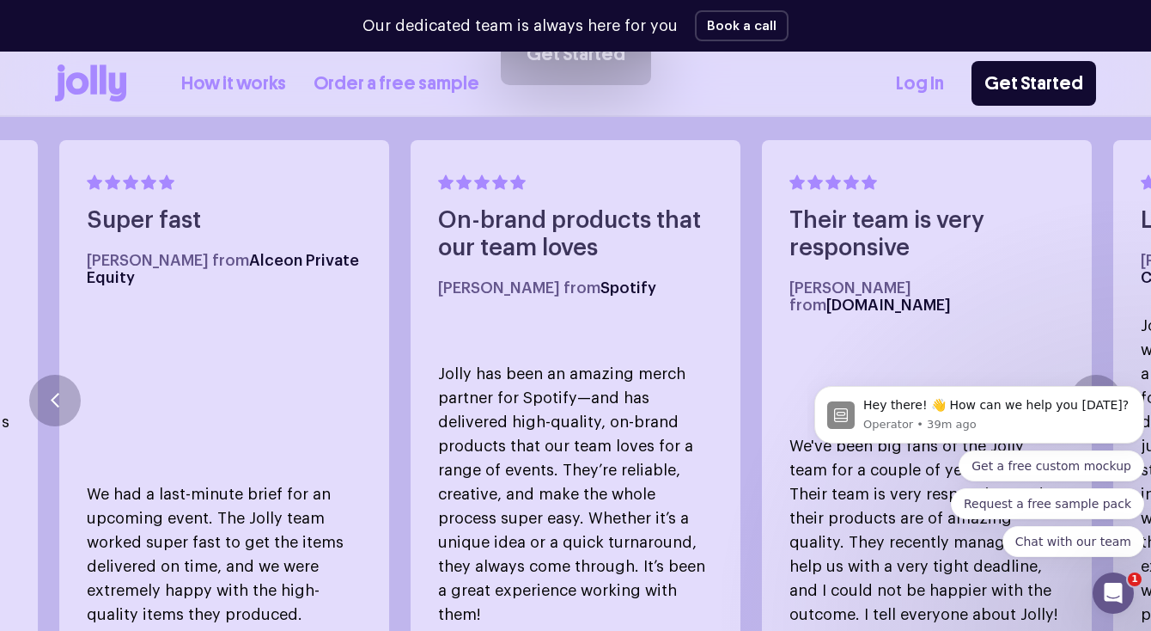
click at [1073, 366] on body "Hey there! 👋 How can we help you today? Operator • 39m ago Get a free custom mo…" at bounding box center [980, 458] width 330 height 239
click at [1084, 383] on body "Hey there! 👋 How can we help you today? Operator • 39m ago Get a free custom mo…" at bounding box center [980, 458] width 330 height 239
click at [1084, 393] on body "Hey there! 👋 How can we help you today? Operator • 39m ago Get a free custom mo…" at bounding box center [980, 458] width 330 height 239
click at [76, 375] on button "button" at bounding box center [55, 401] width 52 height 52
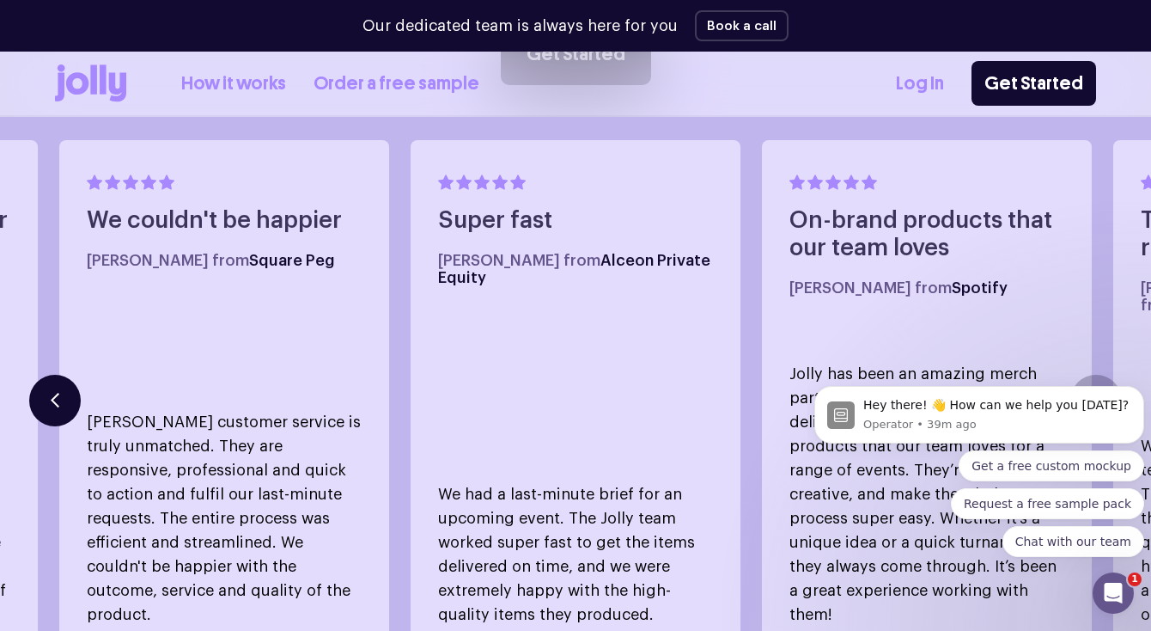
click at [77, 375] on button "button" at bounding box center [55, 401] width 52 height 52
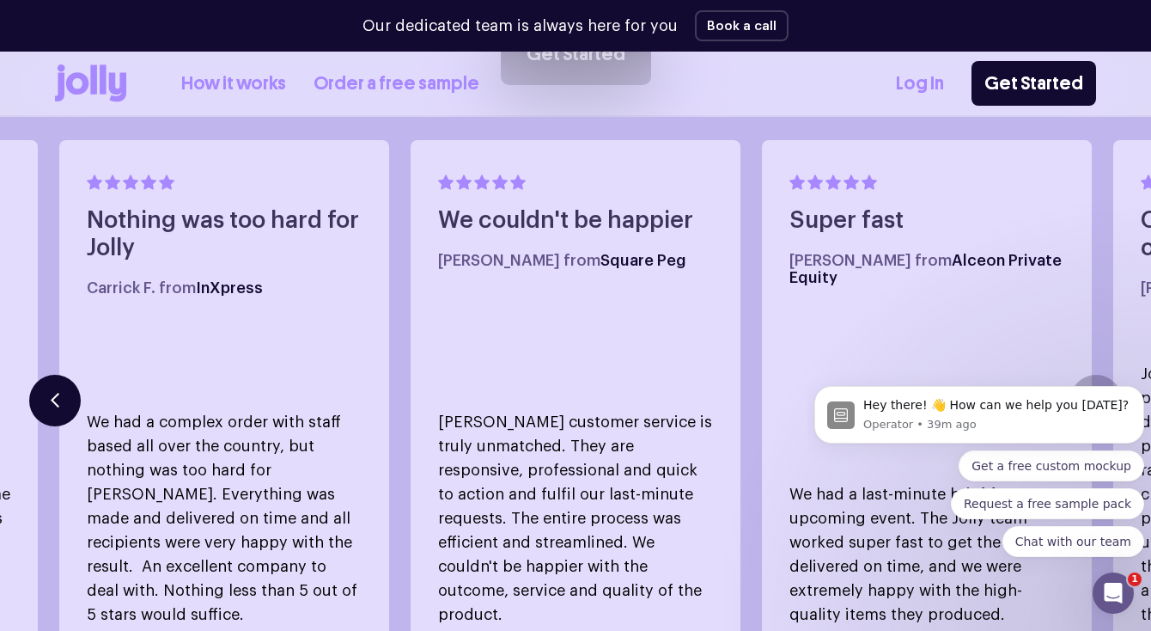
click at [77, 375] on button "button" at bounding box center [55, 401] width 52 height 52
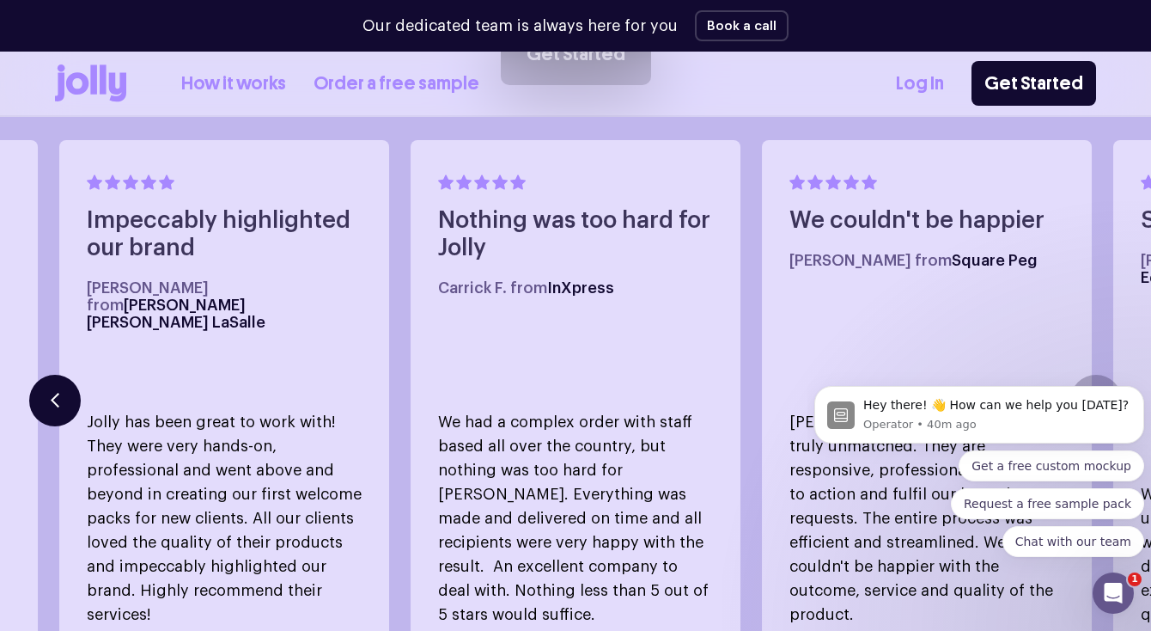
click at [77, 375] on button "button" at bounding box center [55, 401] width 52 height 52
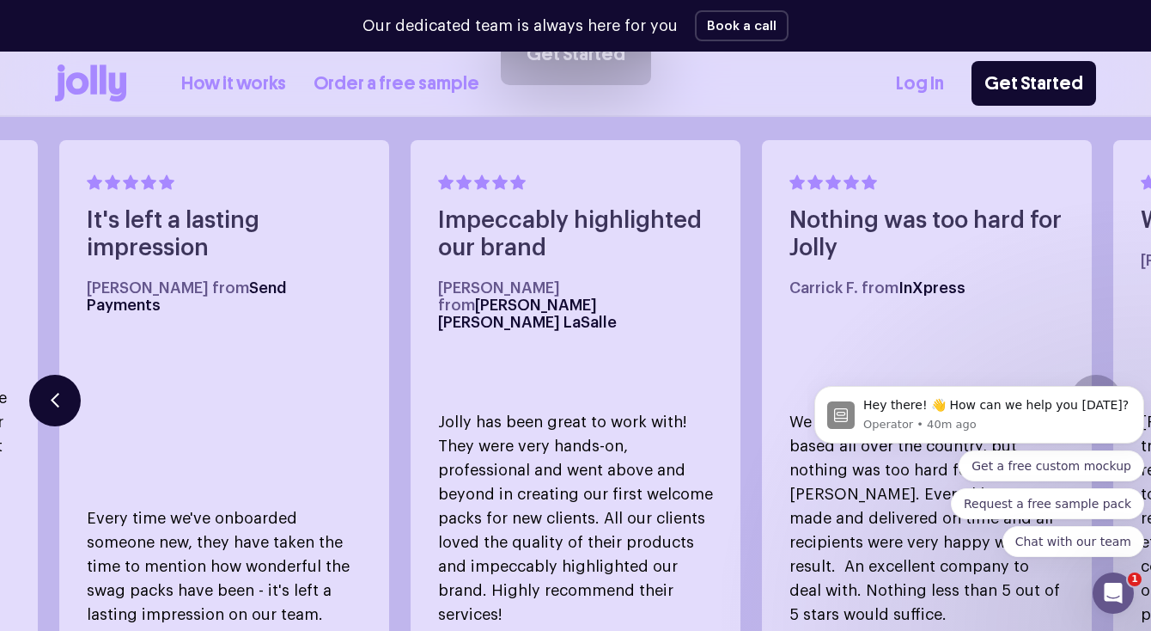
click at [77, 375] on button "button" at bounding box center [55, 401] width 52 height 52
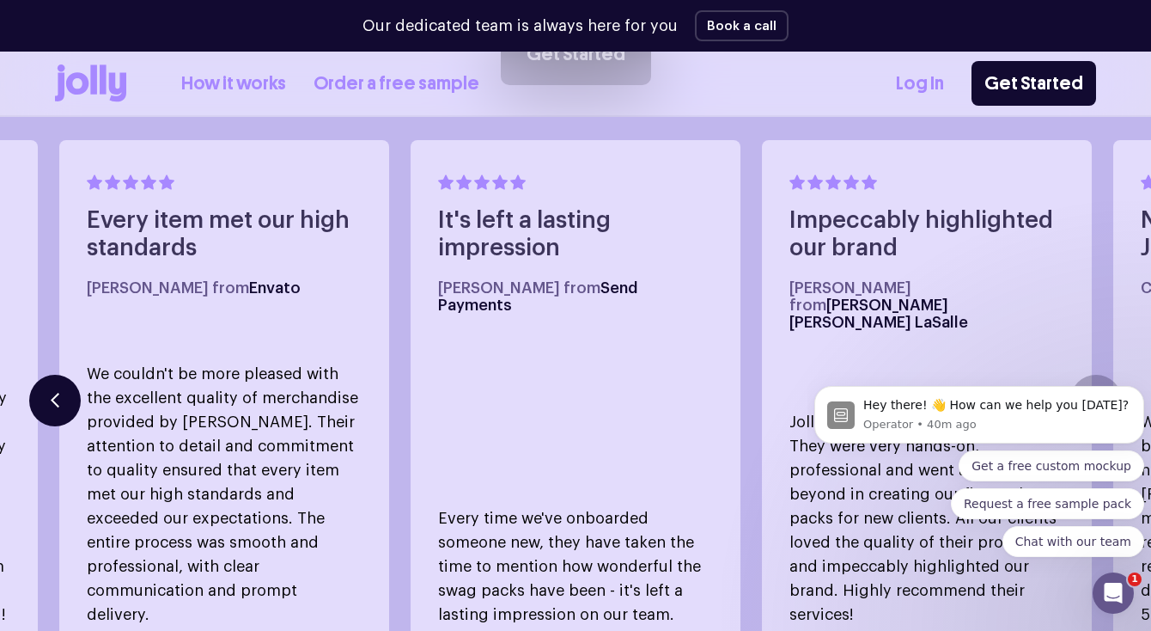
click at [77, 375] on button "button" at bounding box center [55, 401] width 52 height 52
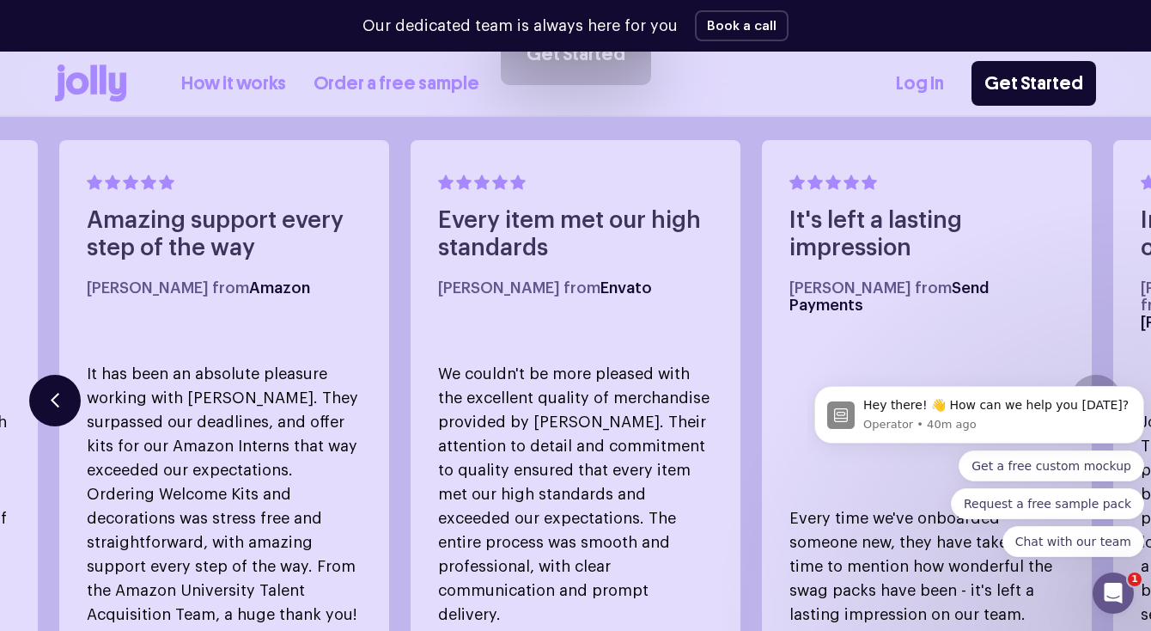
click at [77, 375] on button "button" at bounding box center [55, 401] width 52 height 52
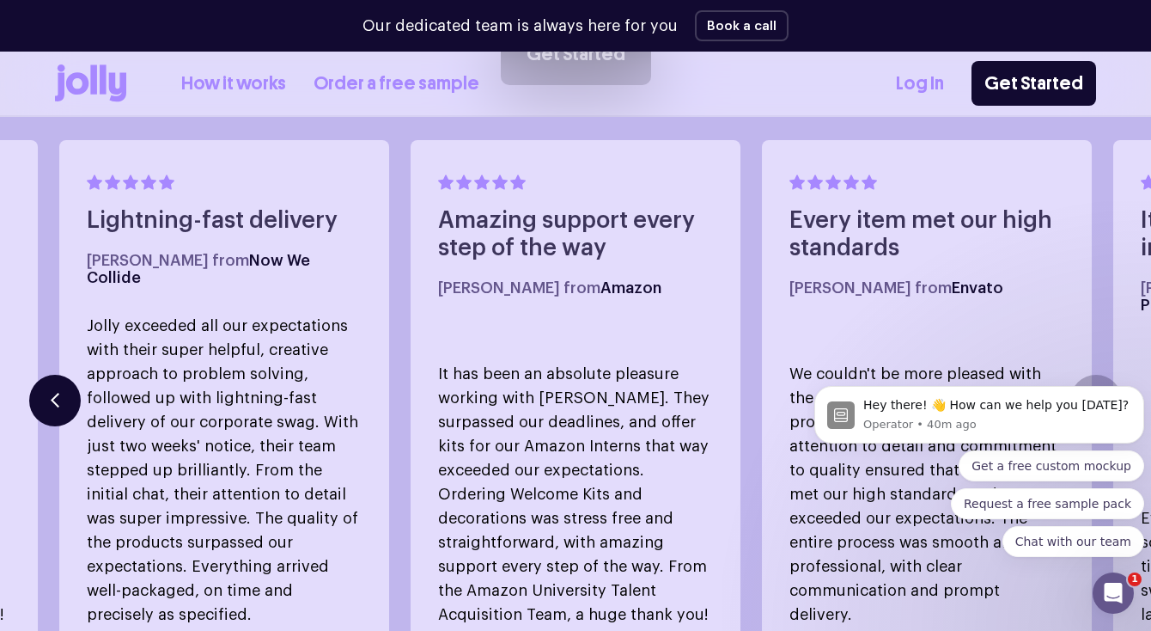
click at [77, 375] on button "button" at bounding box center [55, 401] width 52 height 52
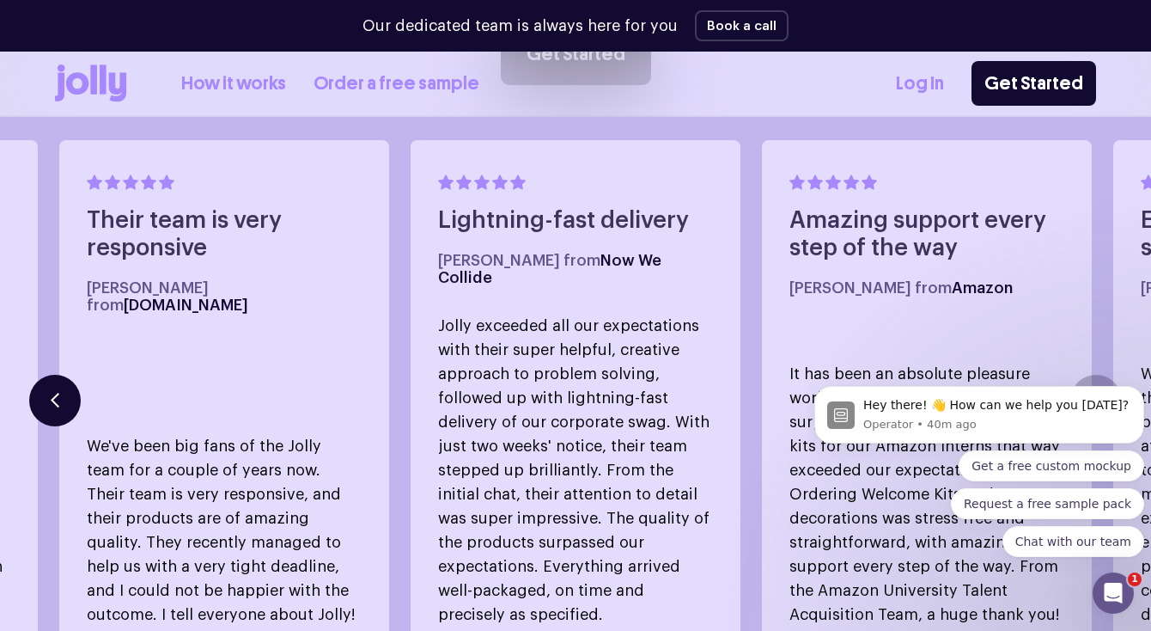
click at [77, 375] on button "button" at bounding box center [55, 401] width 52 height 52
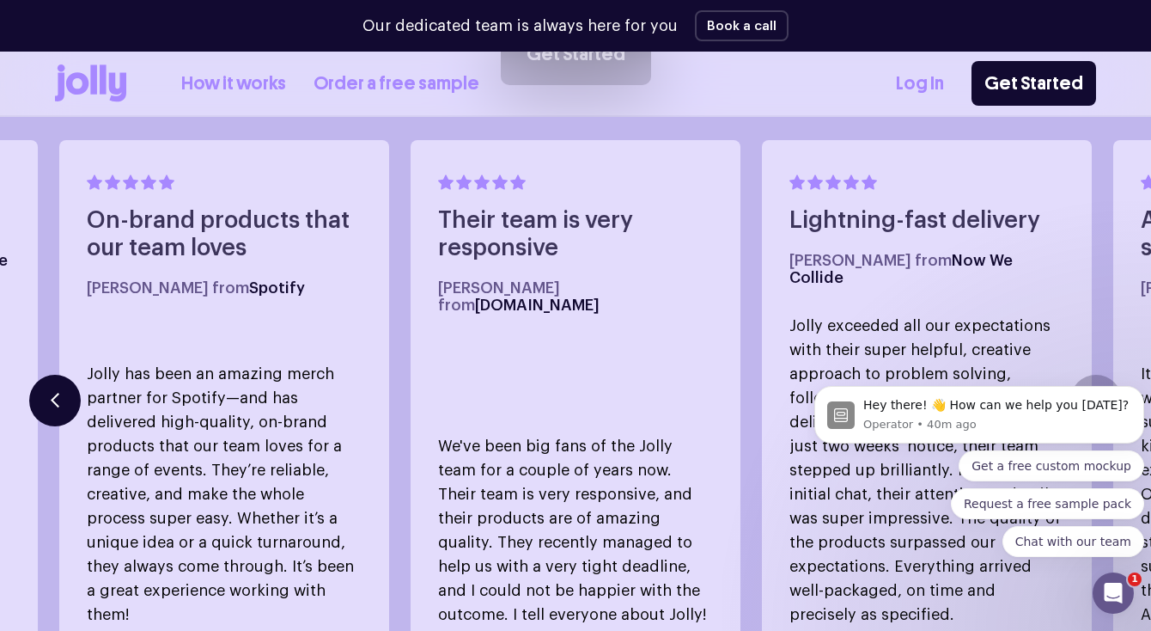
click at [77, 375] on button "button" at bounding box center [55, 401] width 52 height 52
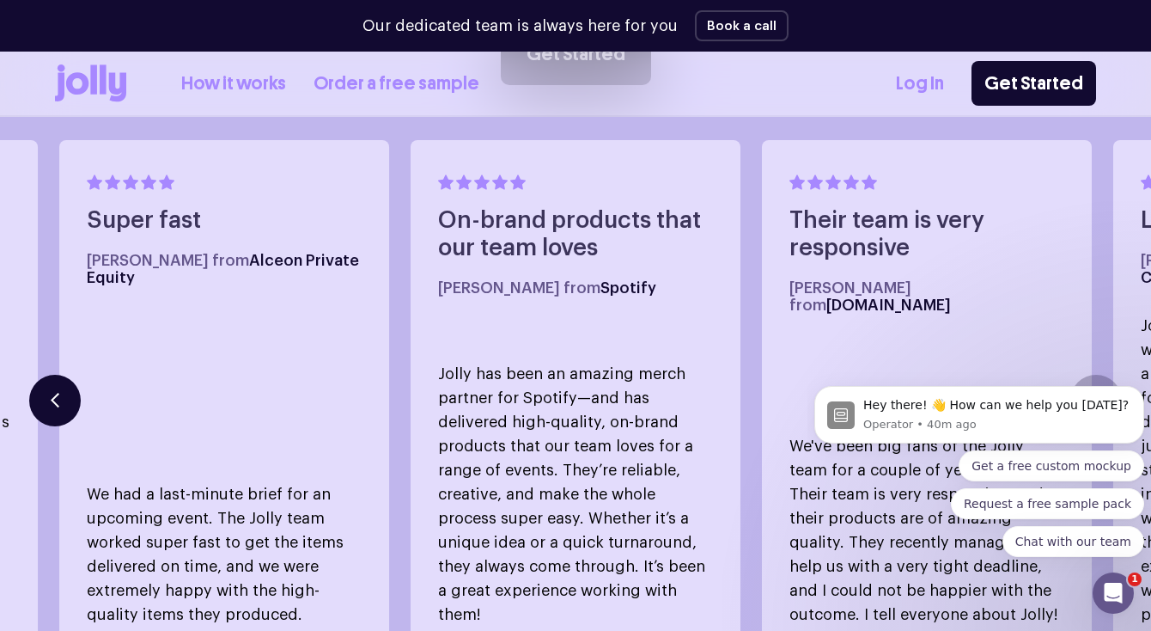
click at [77, 375] on button "button" at bounding box center [55, 401] width 52 height 52
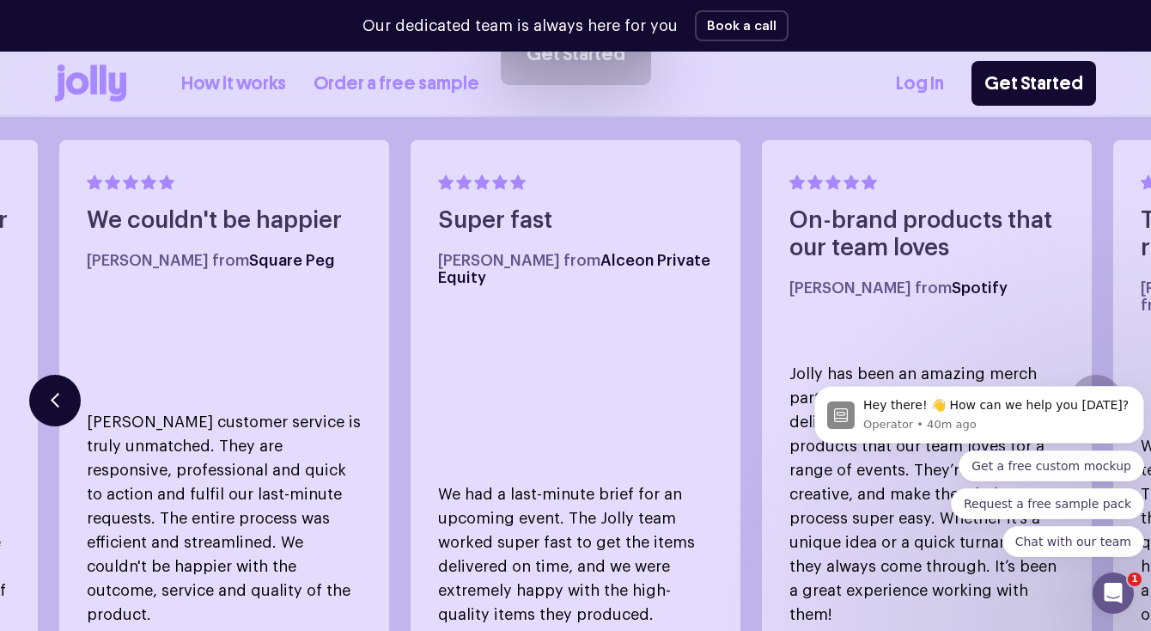
click at [77, 375] on button "button" at bounding box center [55, 401] width 52 height 52
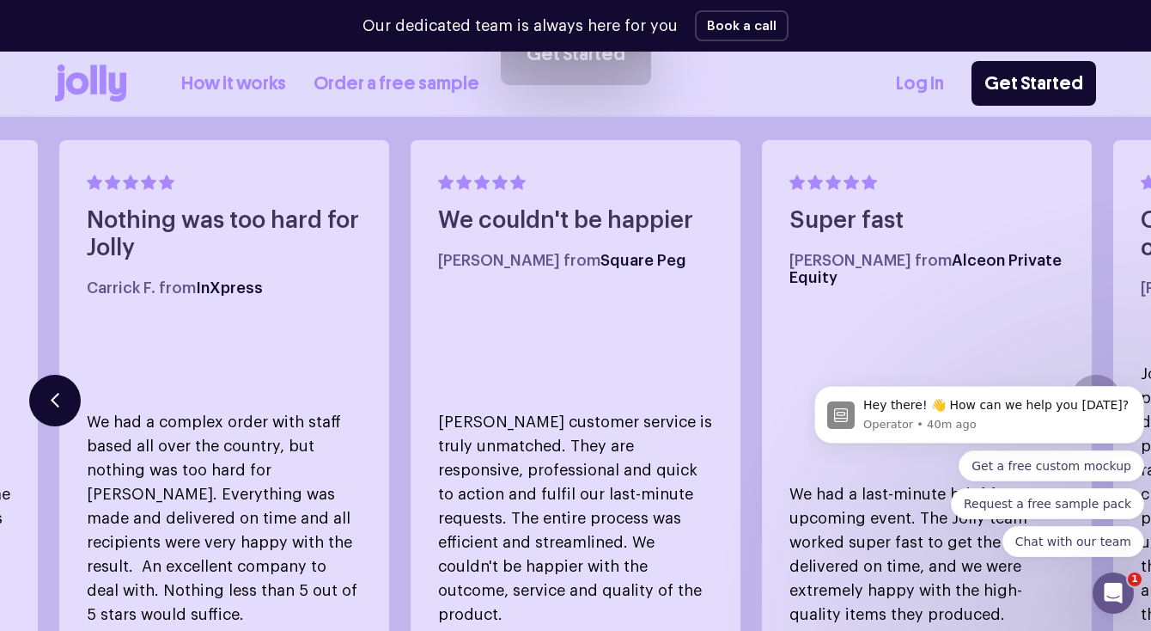
click at [77, 375] on button "button" at bounding box center [55, 401] width 52 height 52
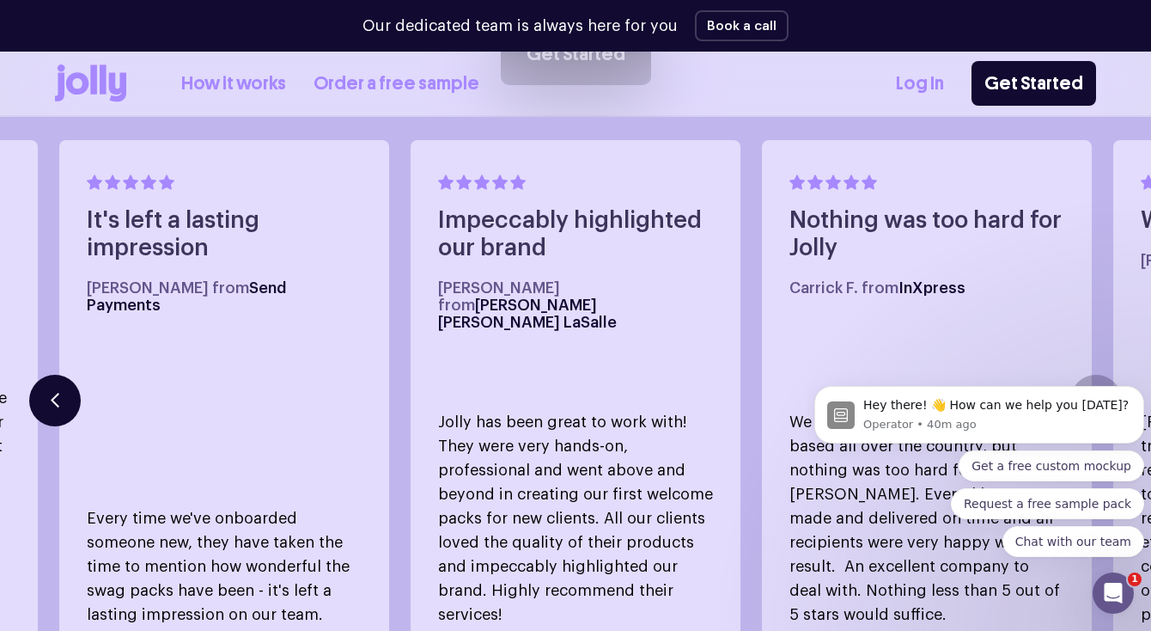
click at [64, 375] on button "button" at bounding box center [55, 401] width 52 height 52
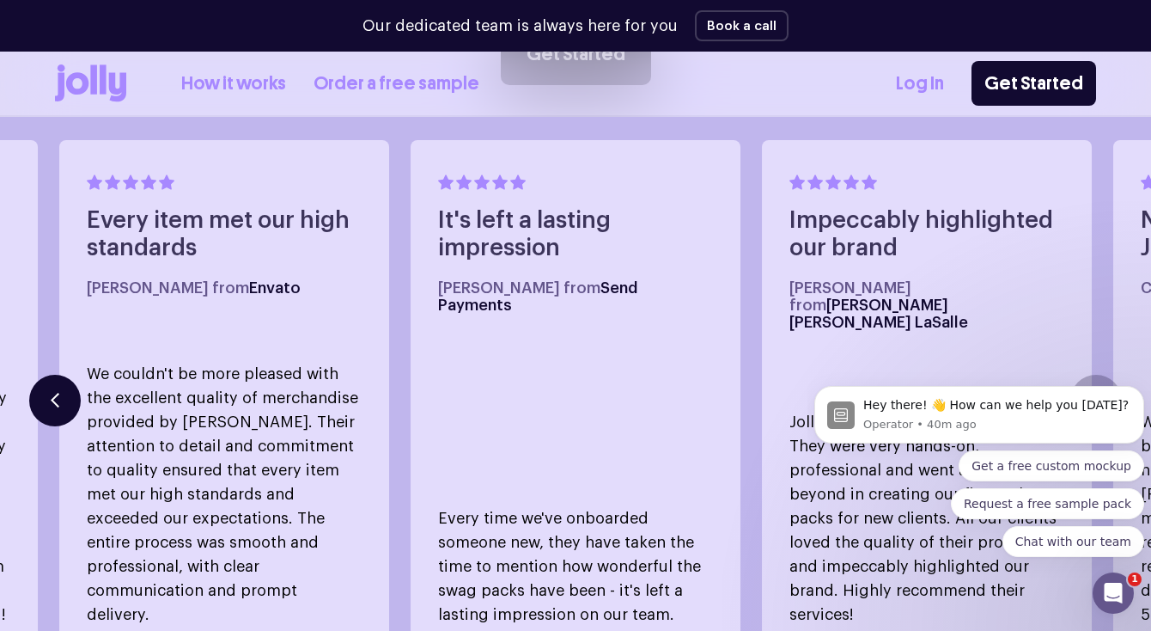
click at [64, 375] on button "button" at bounding box center [55, 401] width 52 height 52
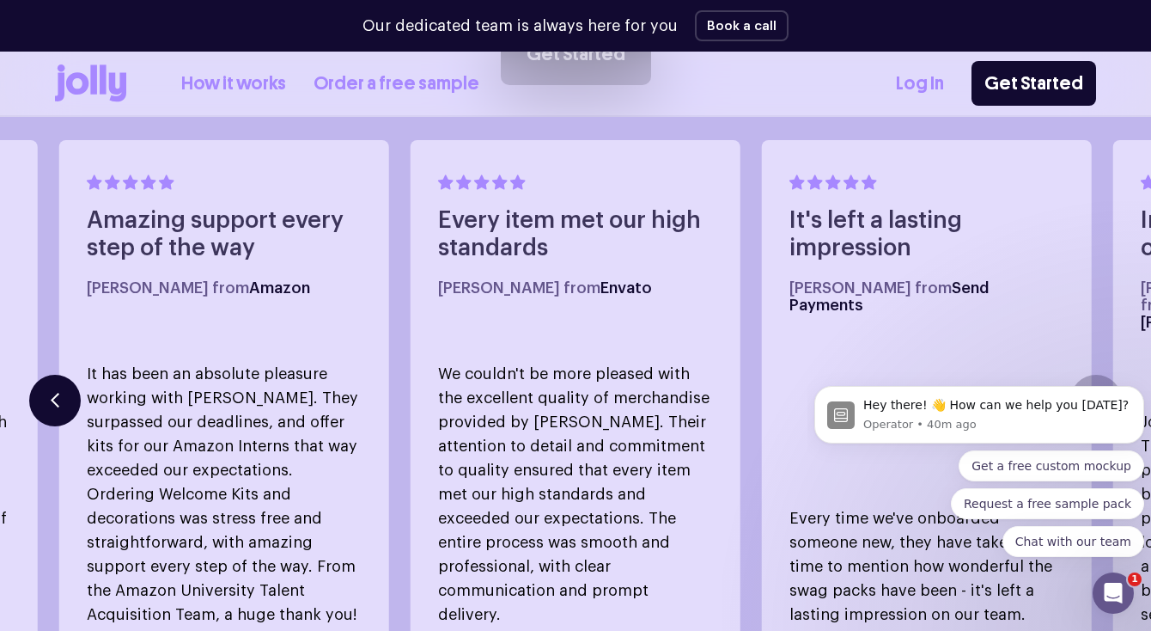
click at [64, 375] on button "button" at bounding box center [55, 401] width 52 height 52
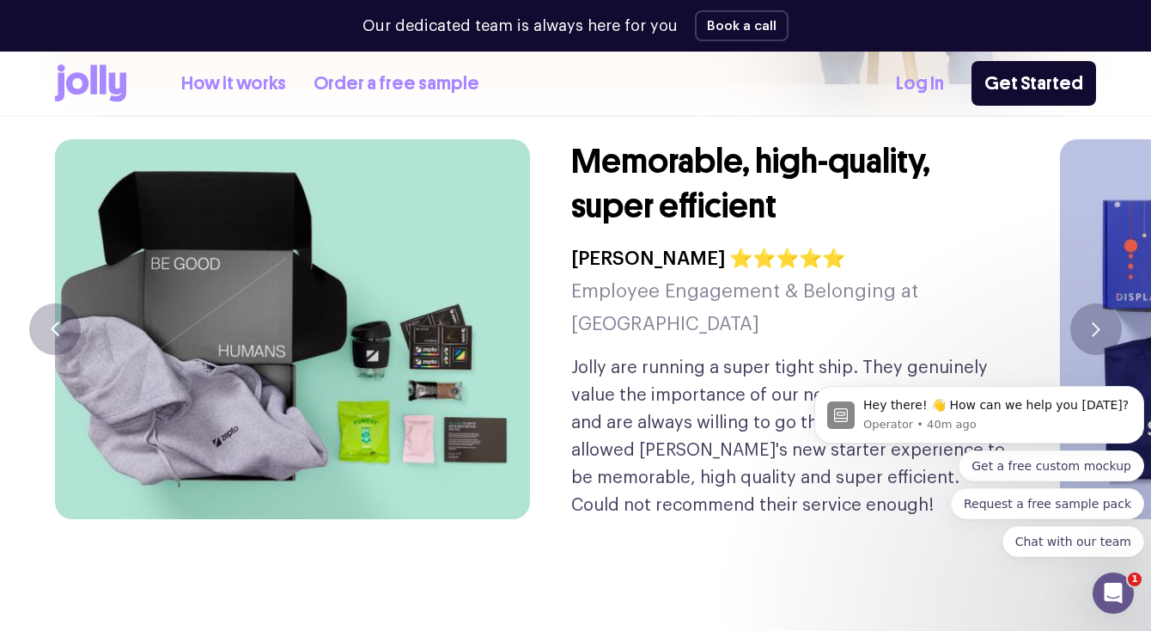
scroll to position [4093, 0]
click at [1094, 303] on button "button" at bounding box center [1097, 329] width 52 height 52
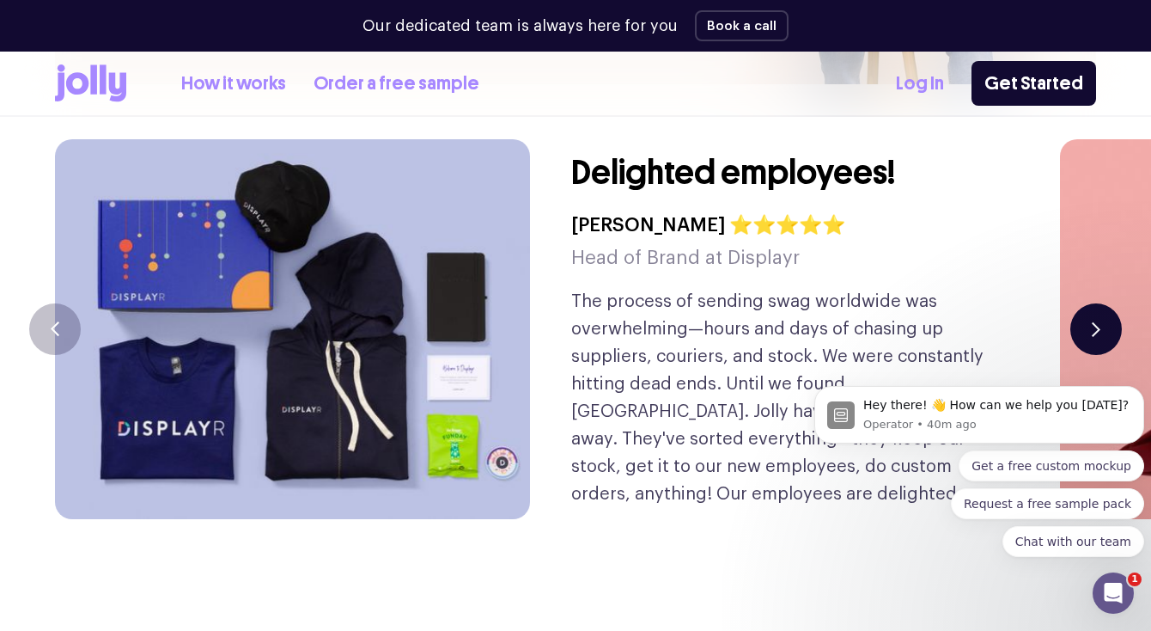
click at [1094, 303] on button "button" at bounding box center [1097, 329] width 52 height 52
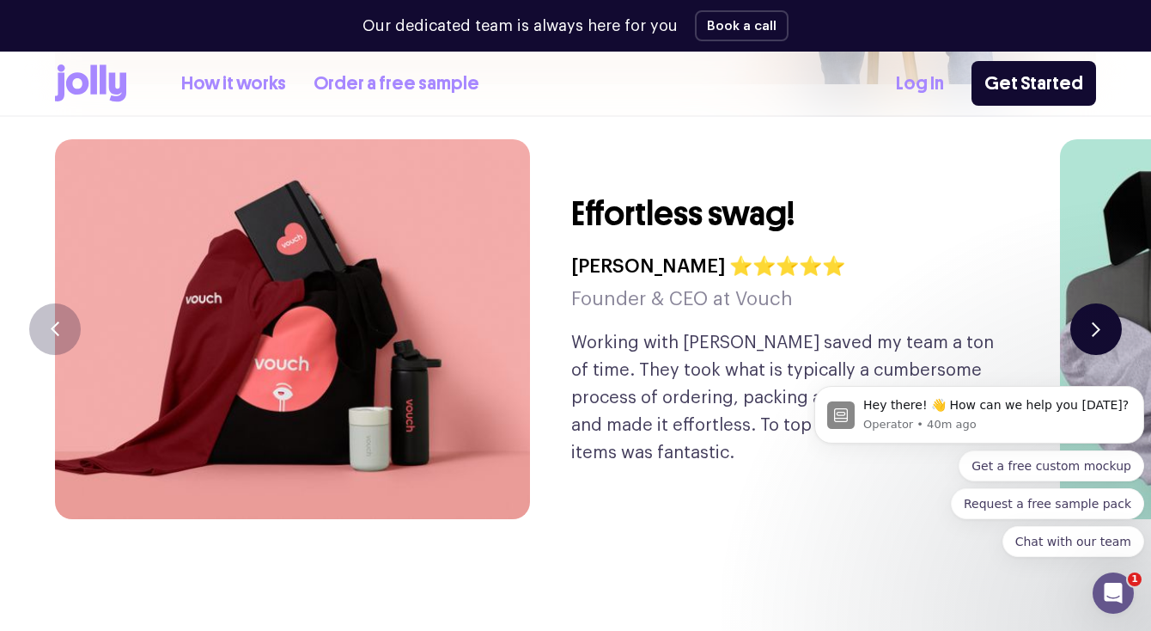
click at [1094, 303] on button "button" at bounding box center [1097, 329] width 52 height 52
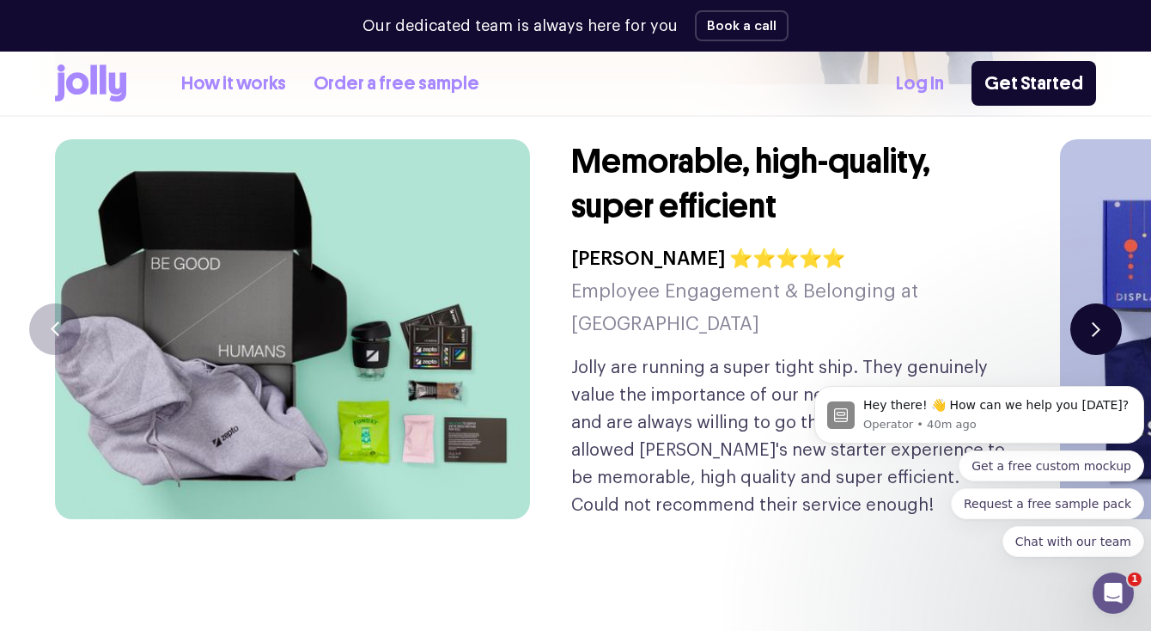
click at [1089, 303] on button "button" at bounding box center [1097, 329] width 52 height 52
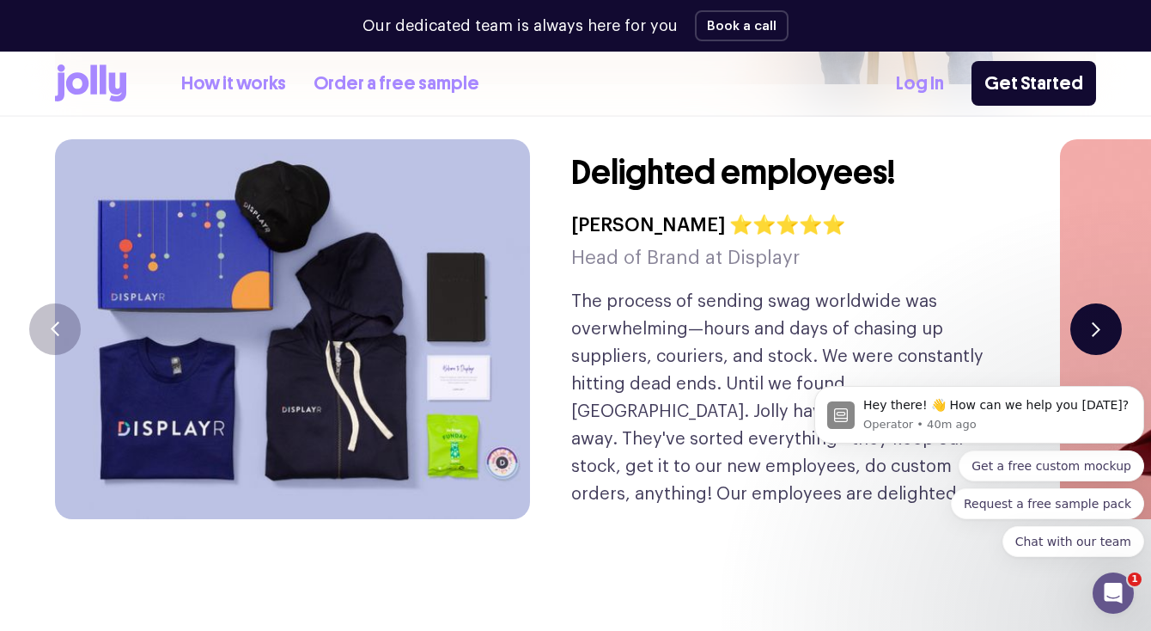
click at [1089, 303] on button "button" at bounding box center [1097, 329] width 52 height 52
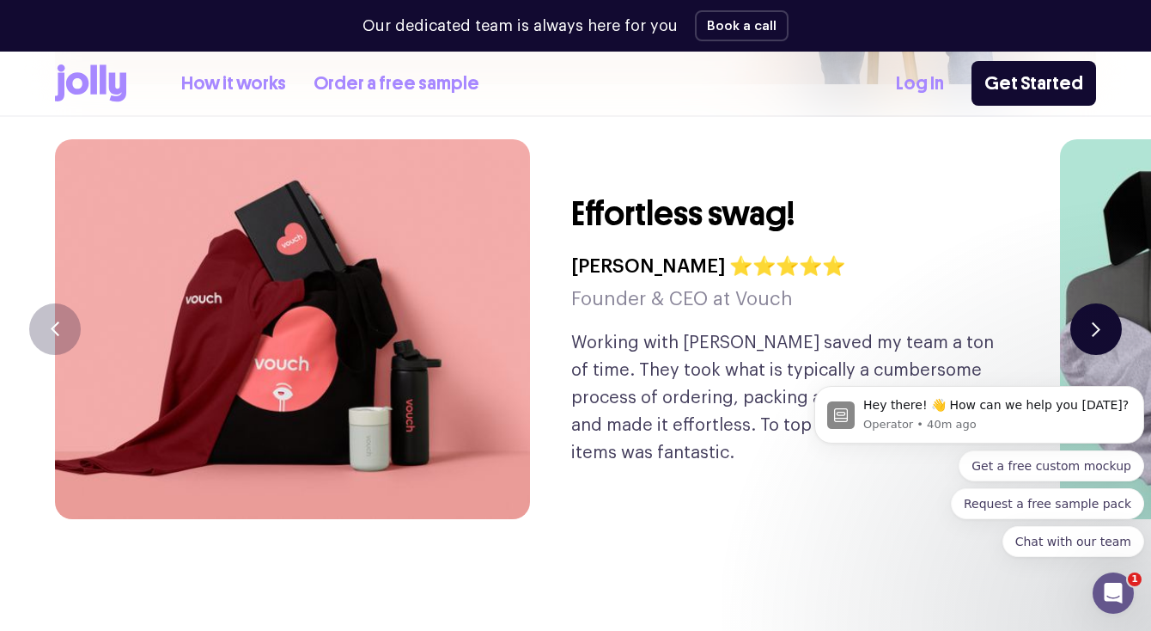
click at [1089, 303] on button "button" at bounding box center [1097, 329] width 52 height 52
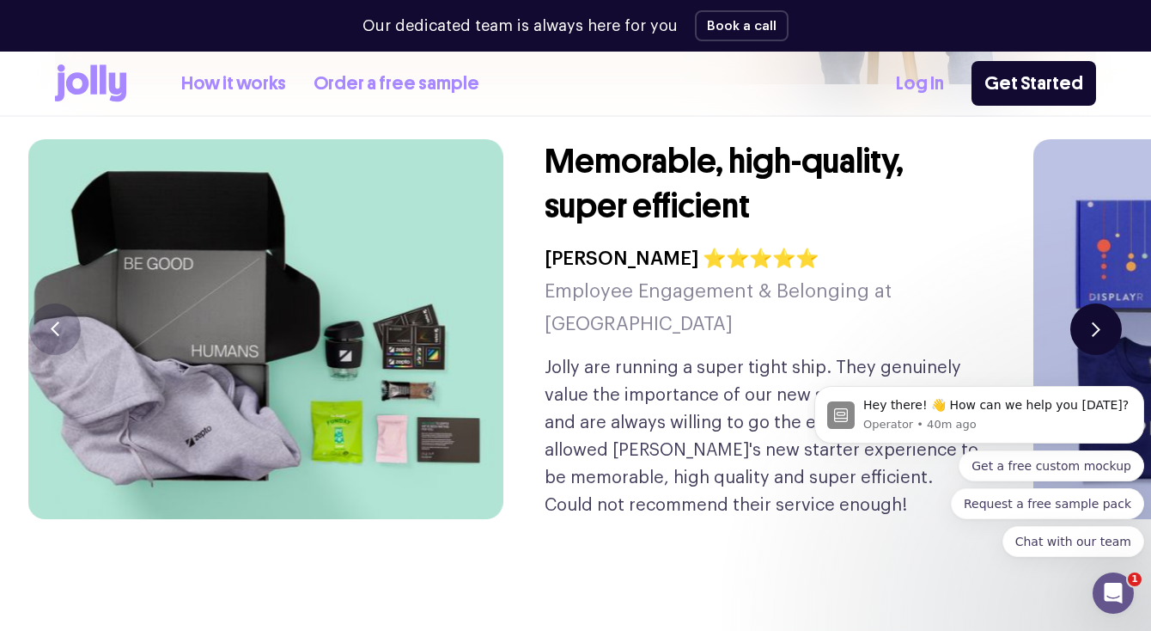
click at [1089, 303] on button "button" at bounding box center [1097, 329] width 52 height 52
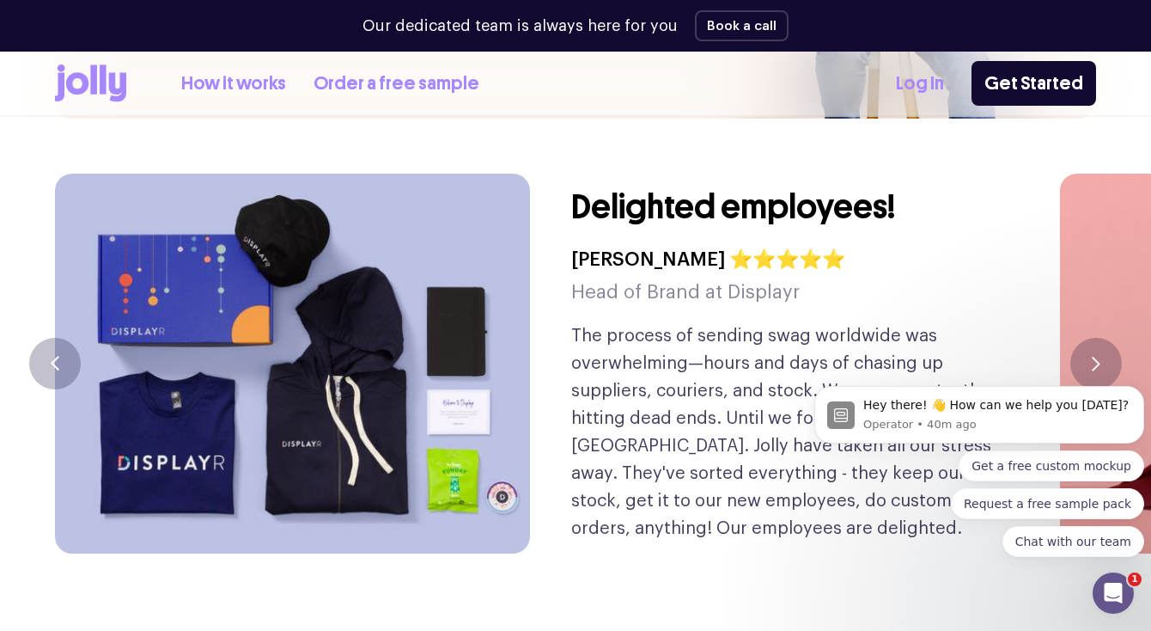
scroll to position [4040, 0]
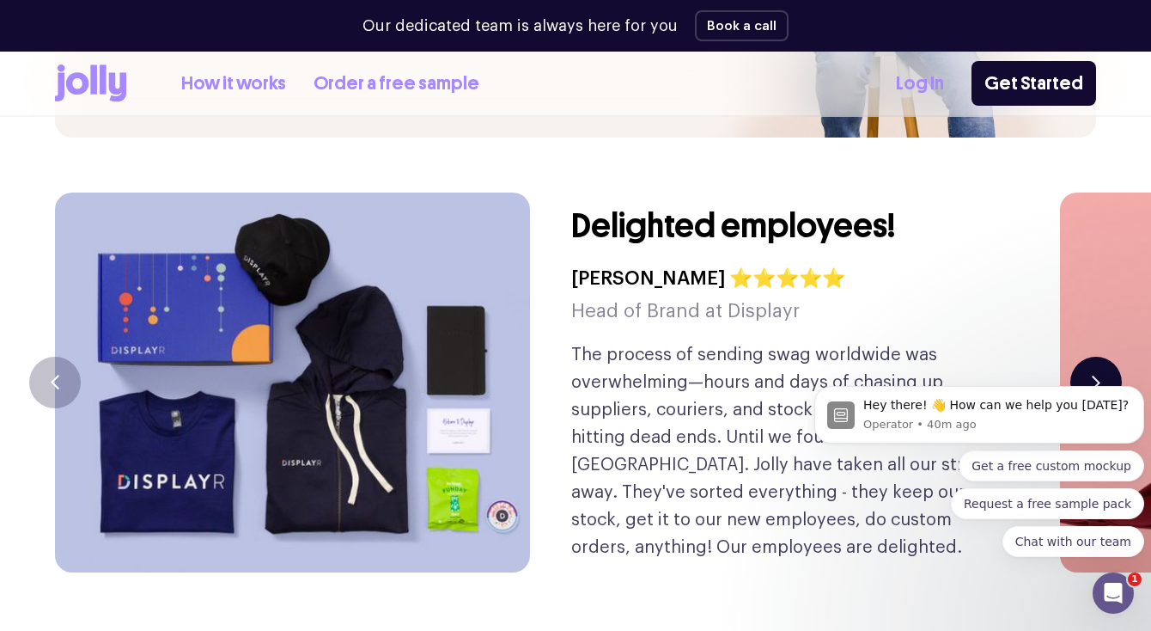
click at [1091, 357] on button "button" at bounding box center [1097, 383] width 52 height 52
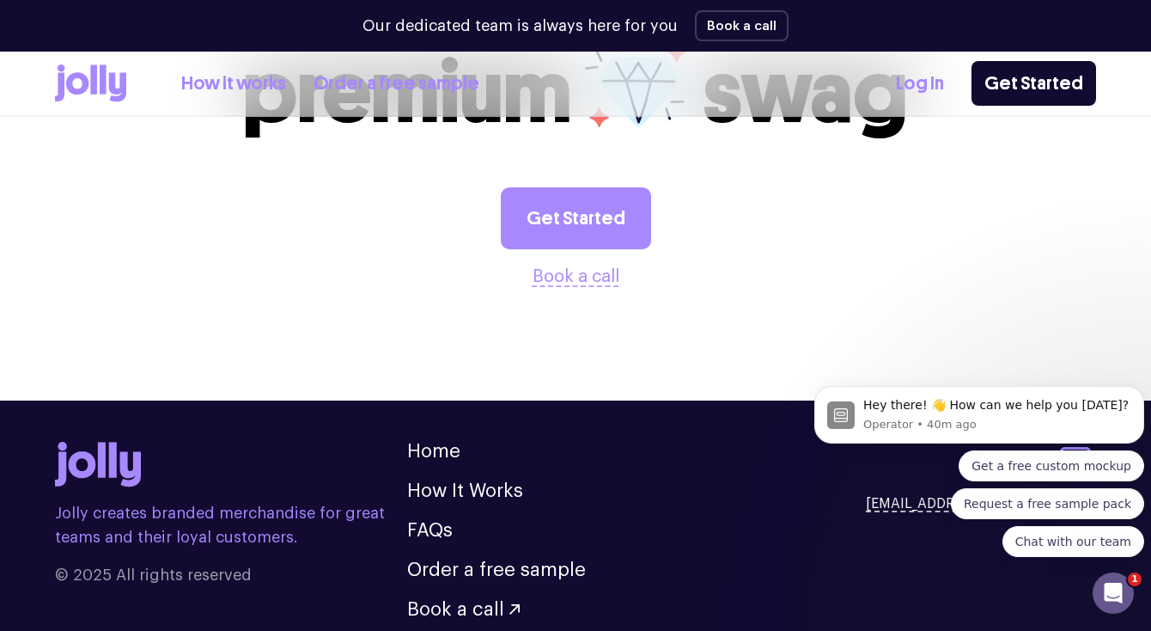
scroll to position [4216, 0]
